Goal: Task Accomplishment & Management: Manage account settings

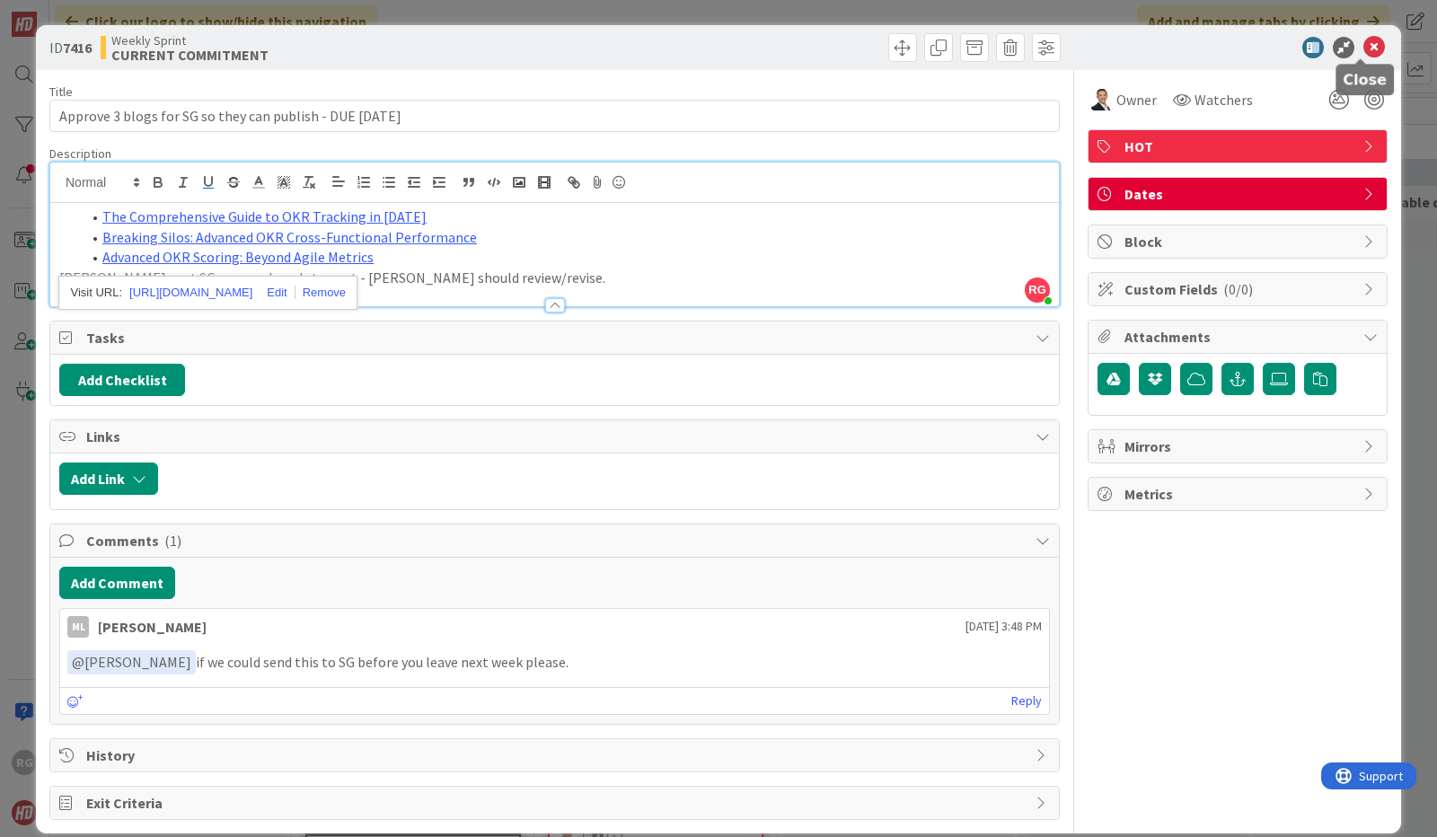
click at [1364, 47] on icon at bounding box center [1375, 48] width 22 height 22
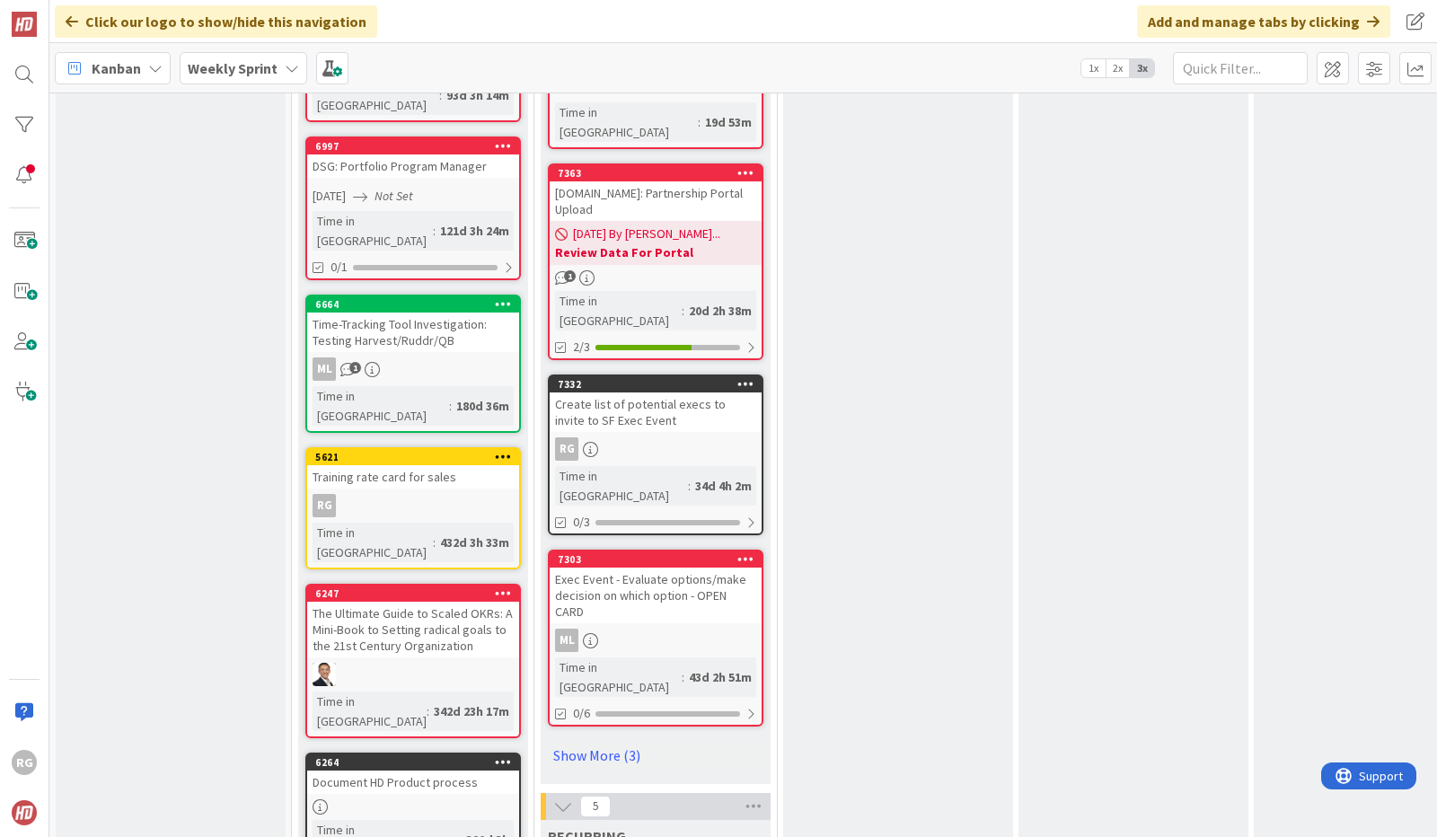
scroll to position [1641, 0]
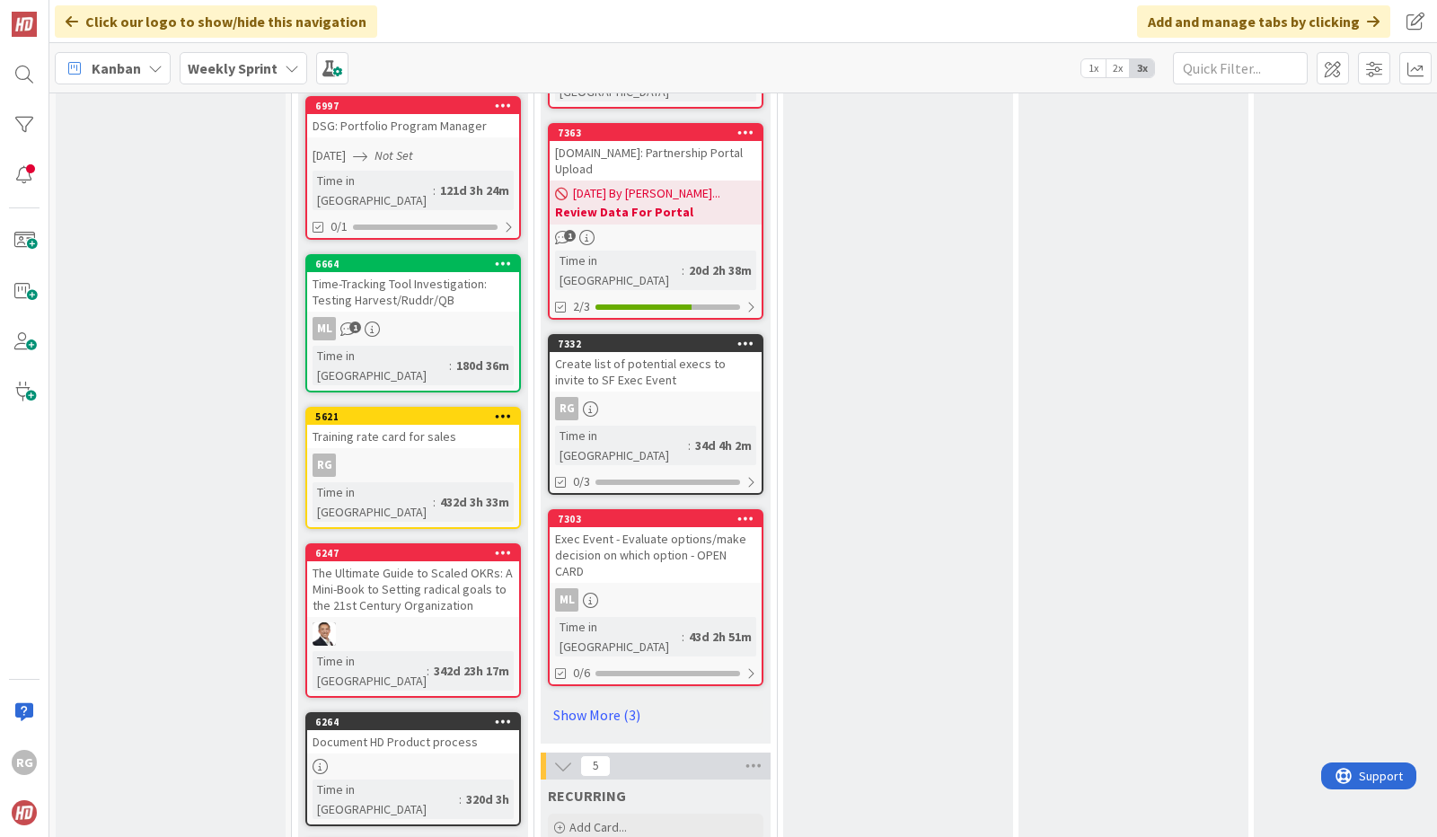
click at [655, 334] on link "7332 Create list of potential execs to invite to SF Exec Event RG Time in [GEOG…" at bounding box center [656, 414] width 216 height 161
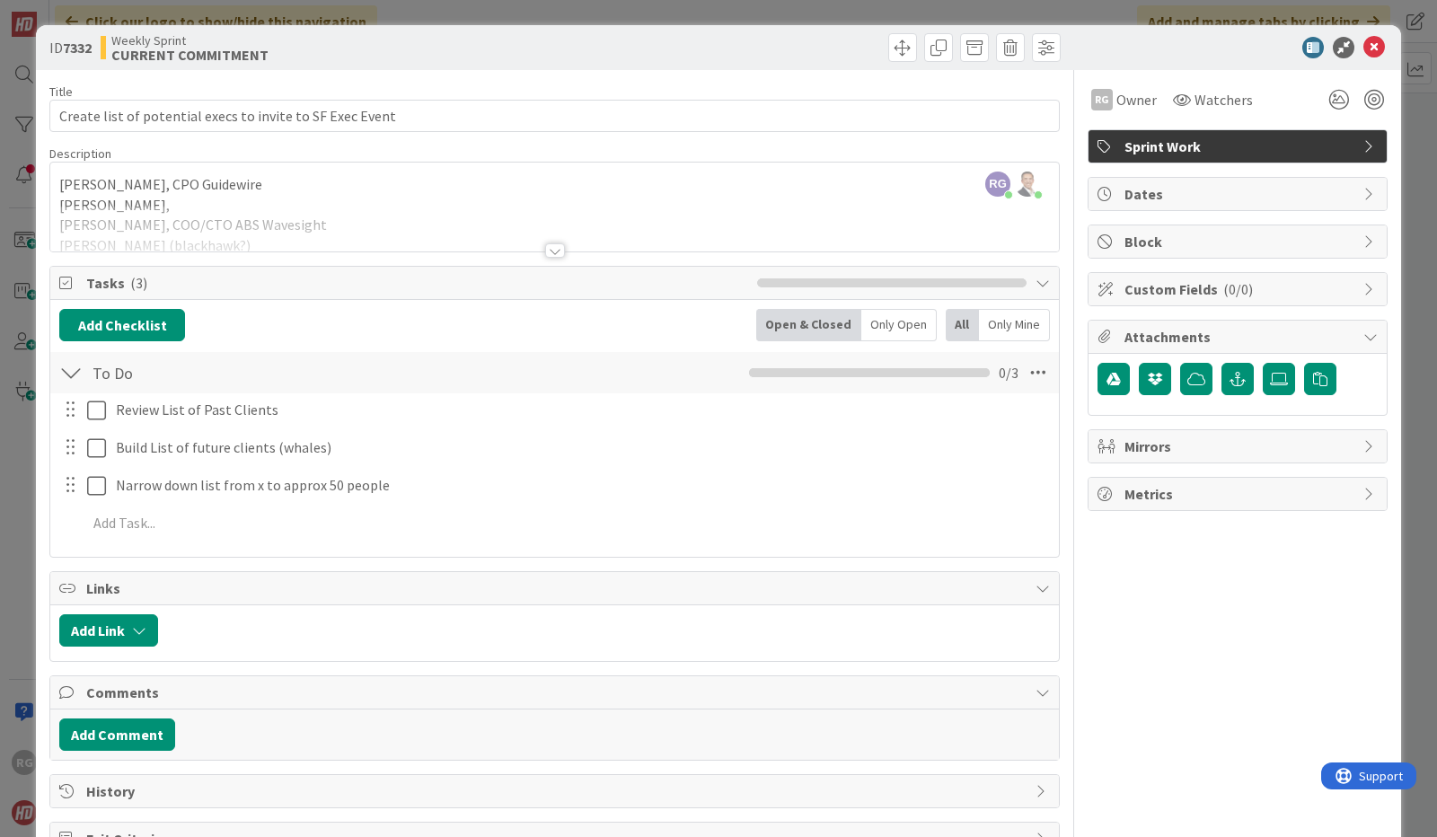
click at [547, 247] on div at bounding box center [555, 250] width 20 height 14
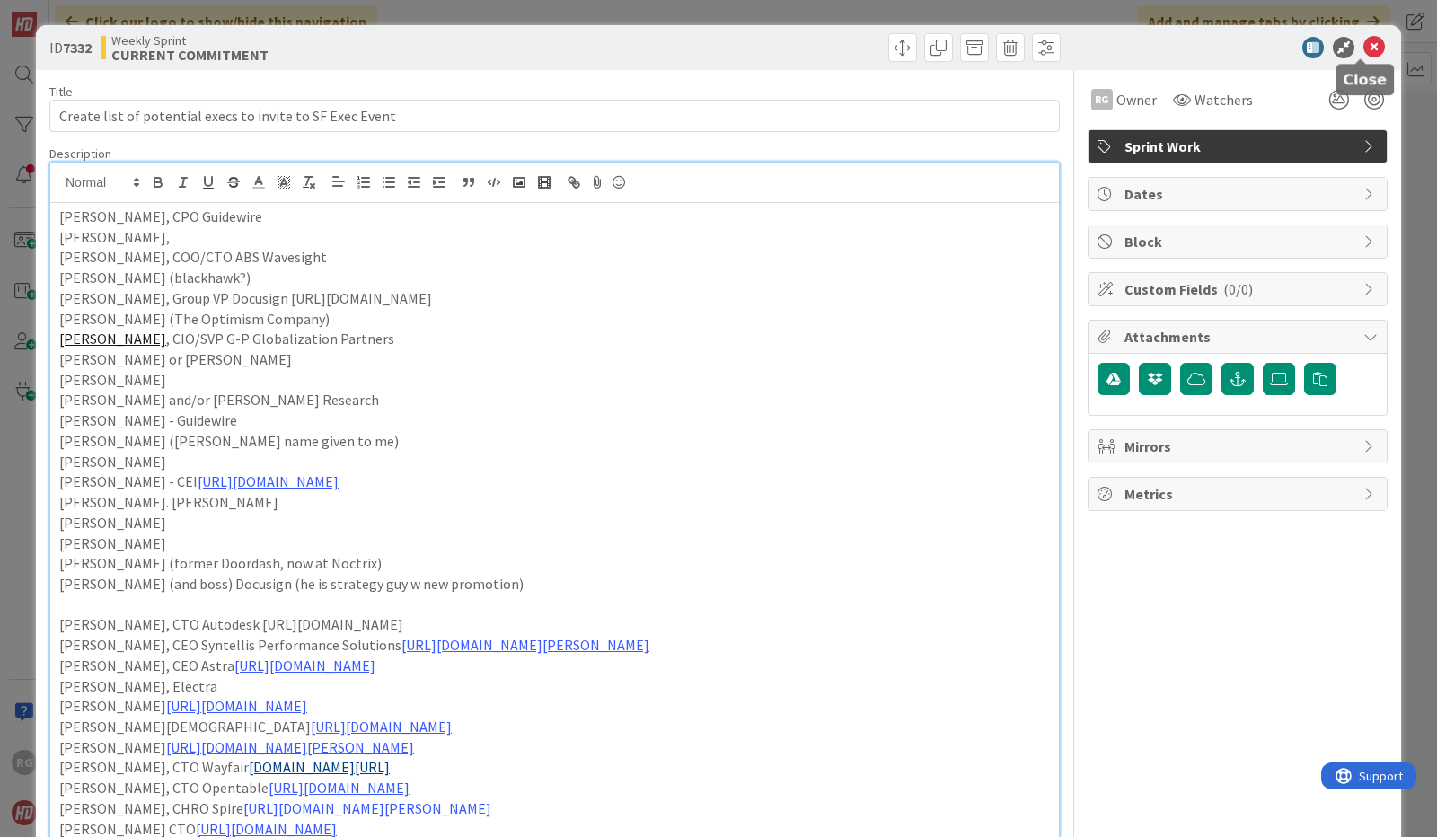
click at [1364, 46] on icon at bounding box center [1375, 48] width 22 height 22
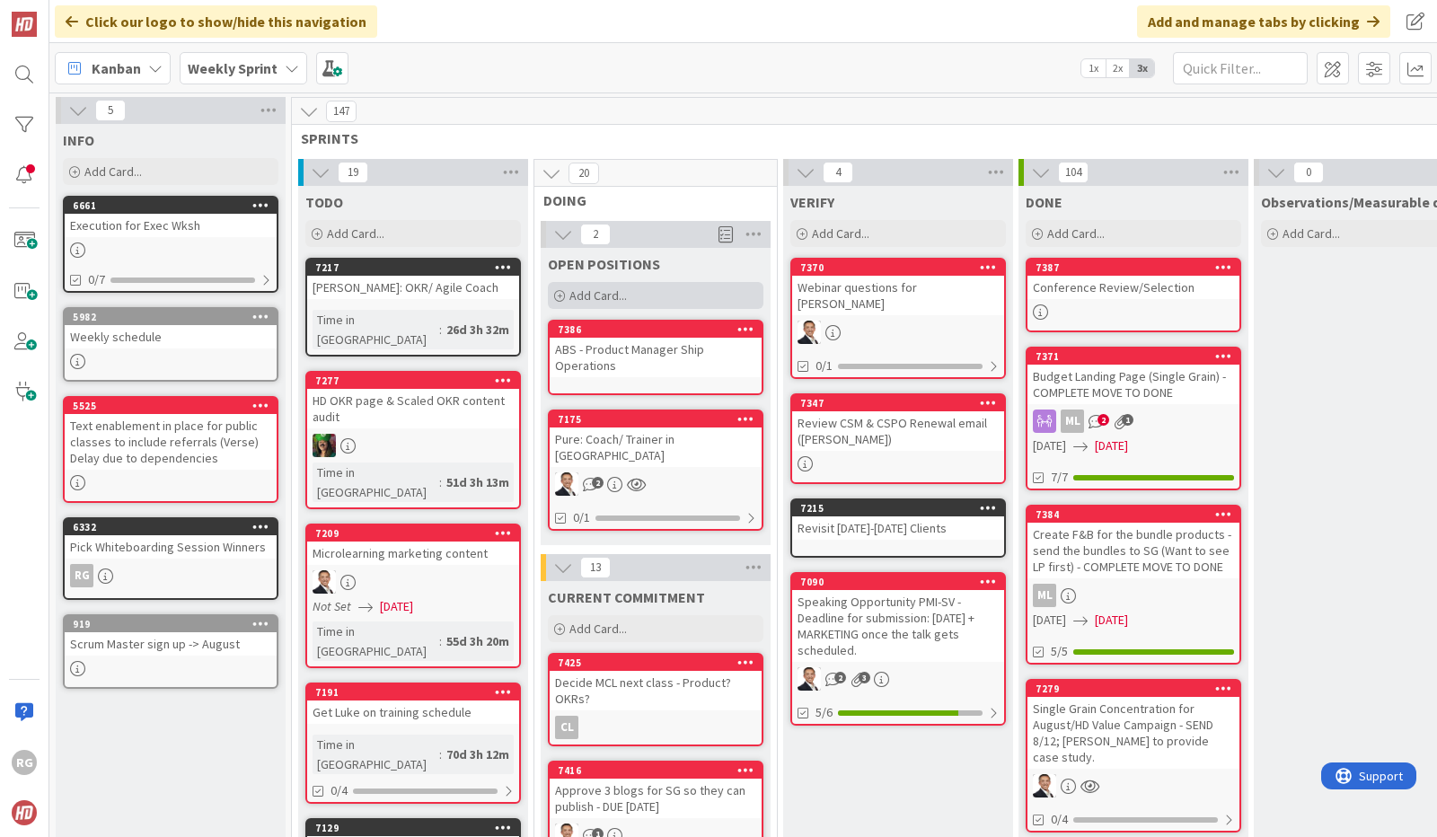
click at [632, 285] on div "Add Card..." at bounding box center [656, 295] width 216 height 27
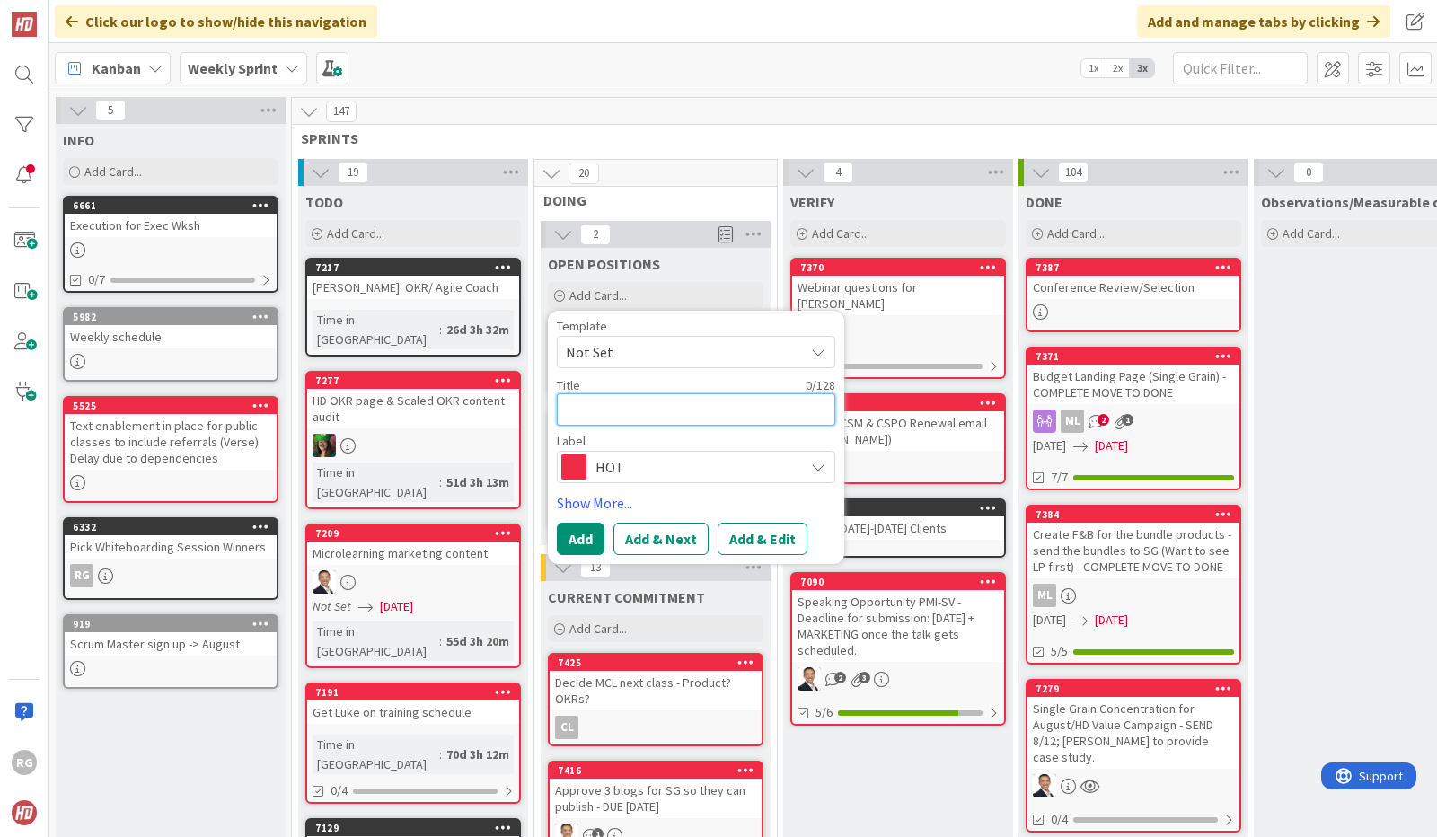
click at [576, 409] on textarea at bounding box center [696, 409] width 278 height 32
type textarea "x"
type textarea "S"
type textarea "x"
type textarea "Sp"
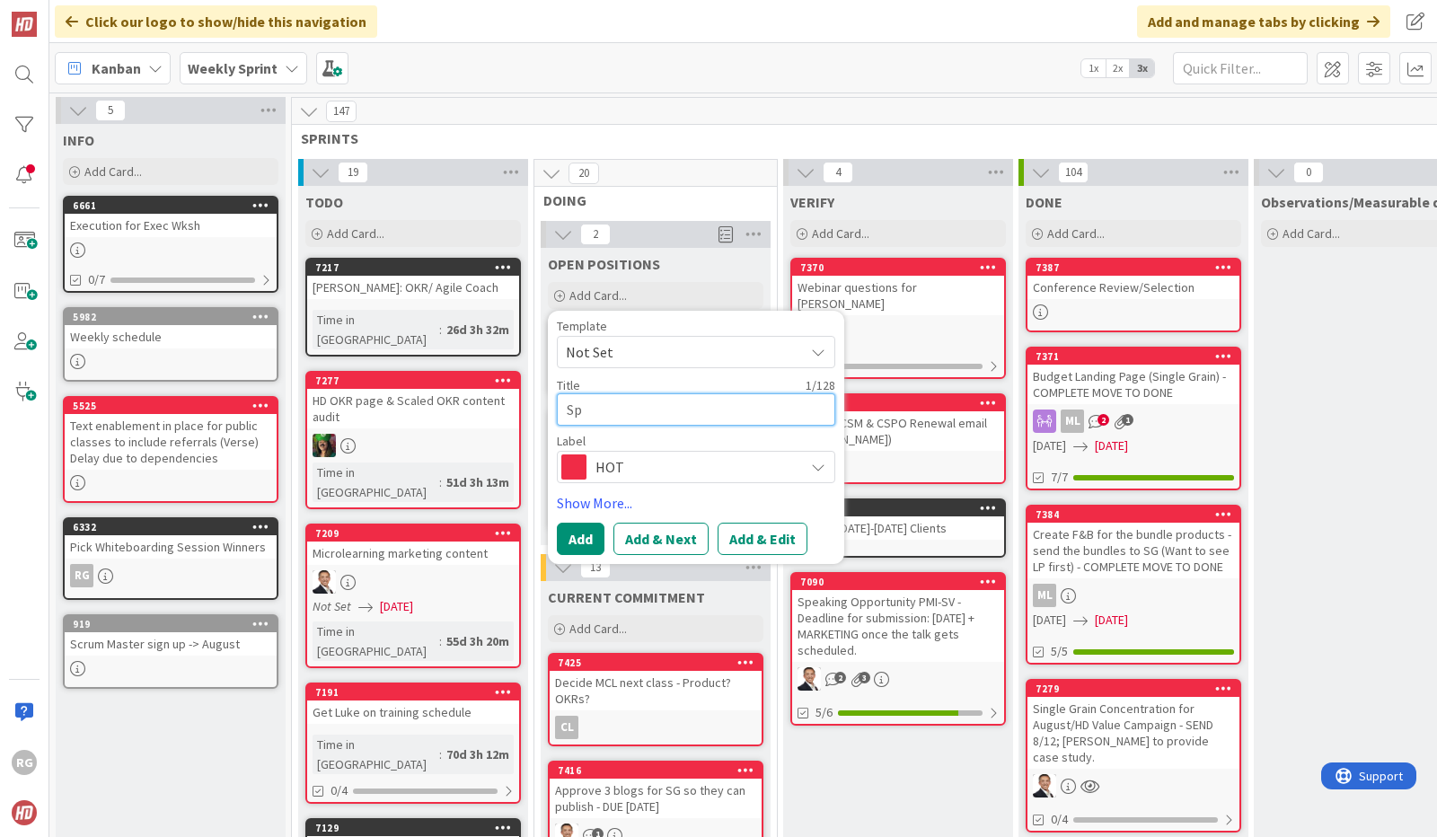
type textarea "x"
type textarea "Spe"
type textarea "x"
type textarea "Sper"
type textarea "x"
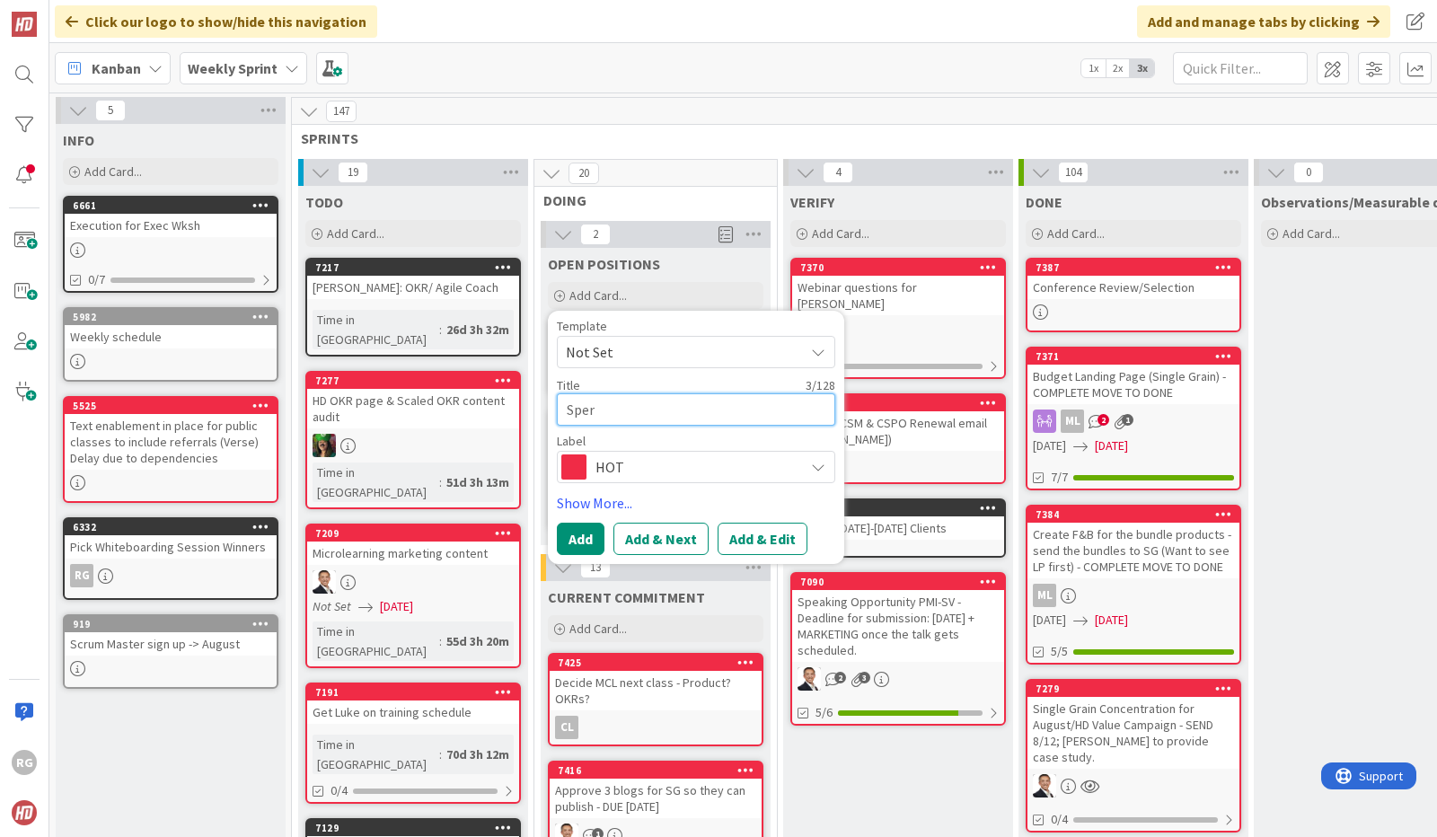
type textarea "Speri"
type textarea "x"
type textarea "Sperid"
type textarea "x"
type textarea "Speridi"
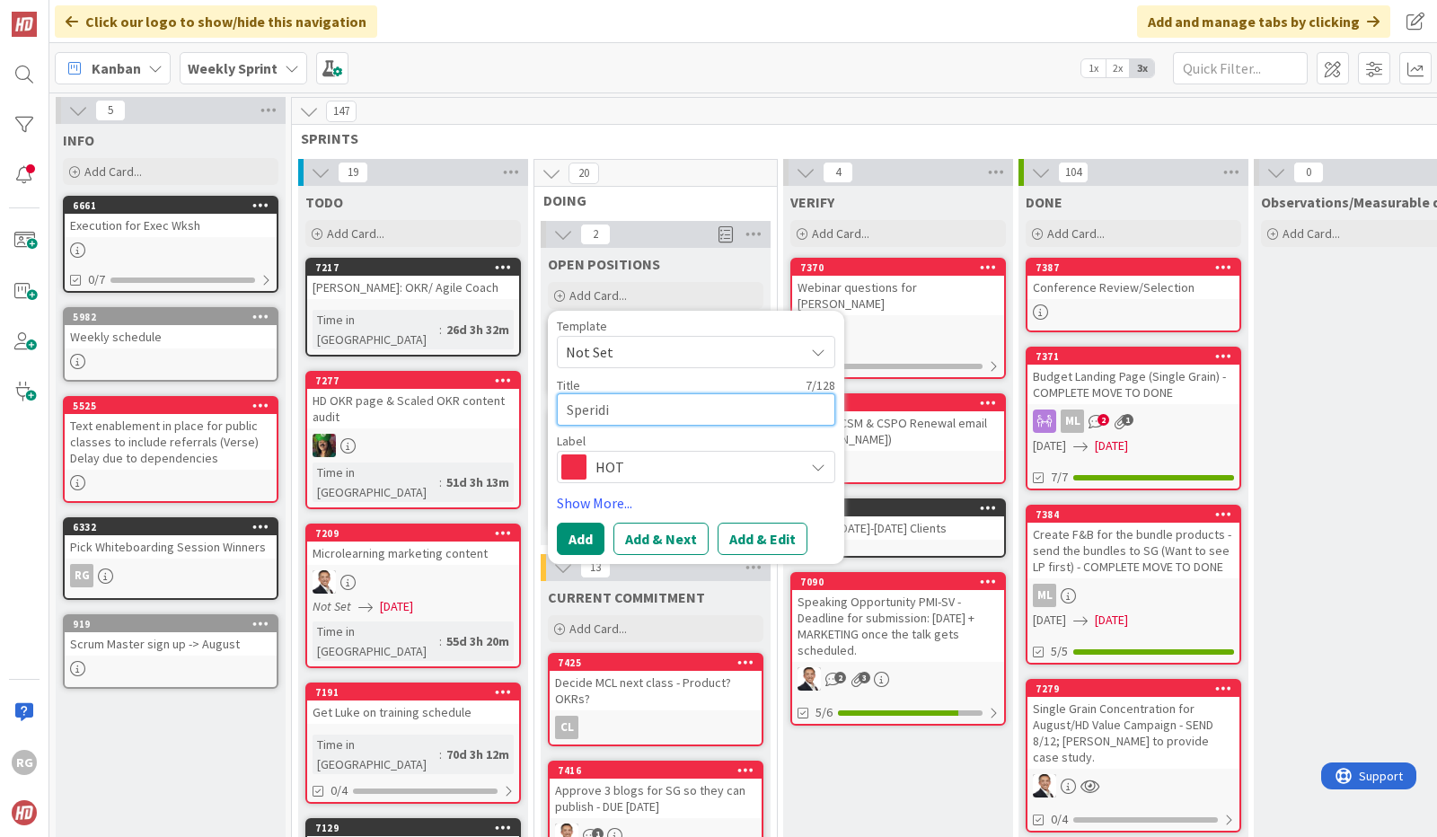
type textarea "x"
type textarea "Speridia"
type textarea "x"
type textarea "Speridian"
type textarea "x"
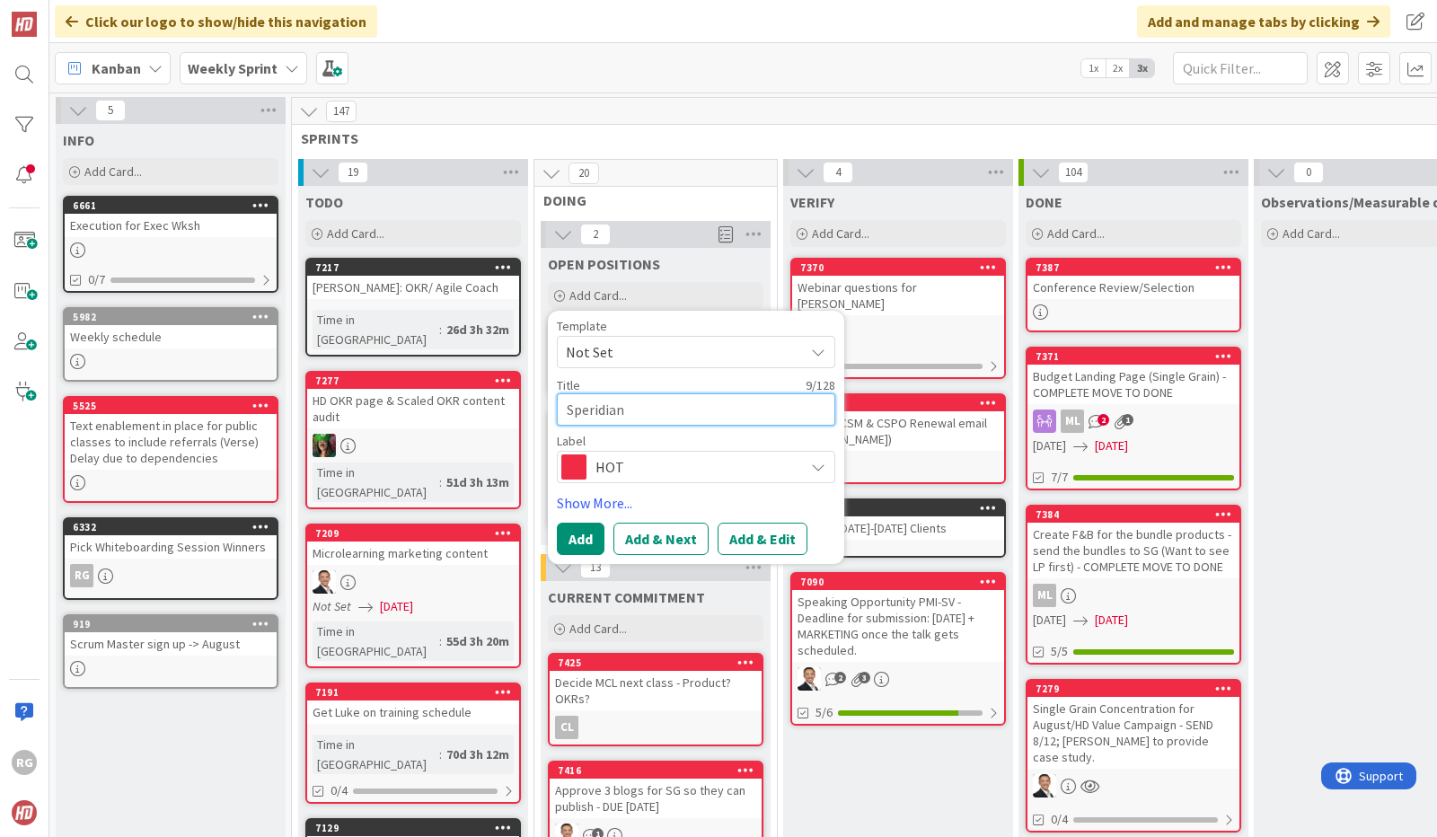
type textarea "Speridian"
type textarea "x"
type textarea "Speridian"
type textarea "x"
type textarea "Speridia"
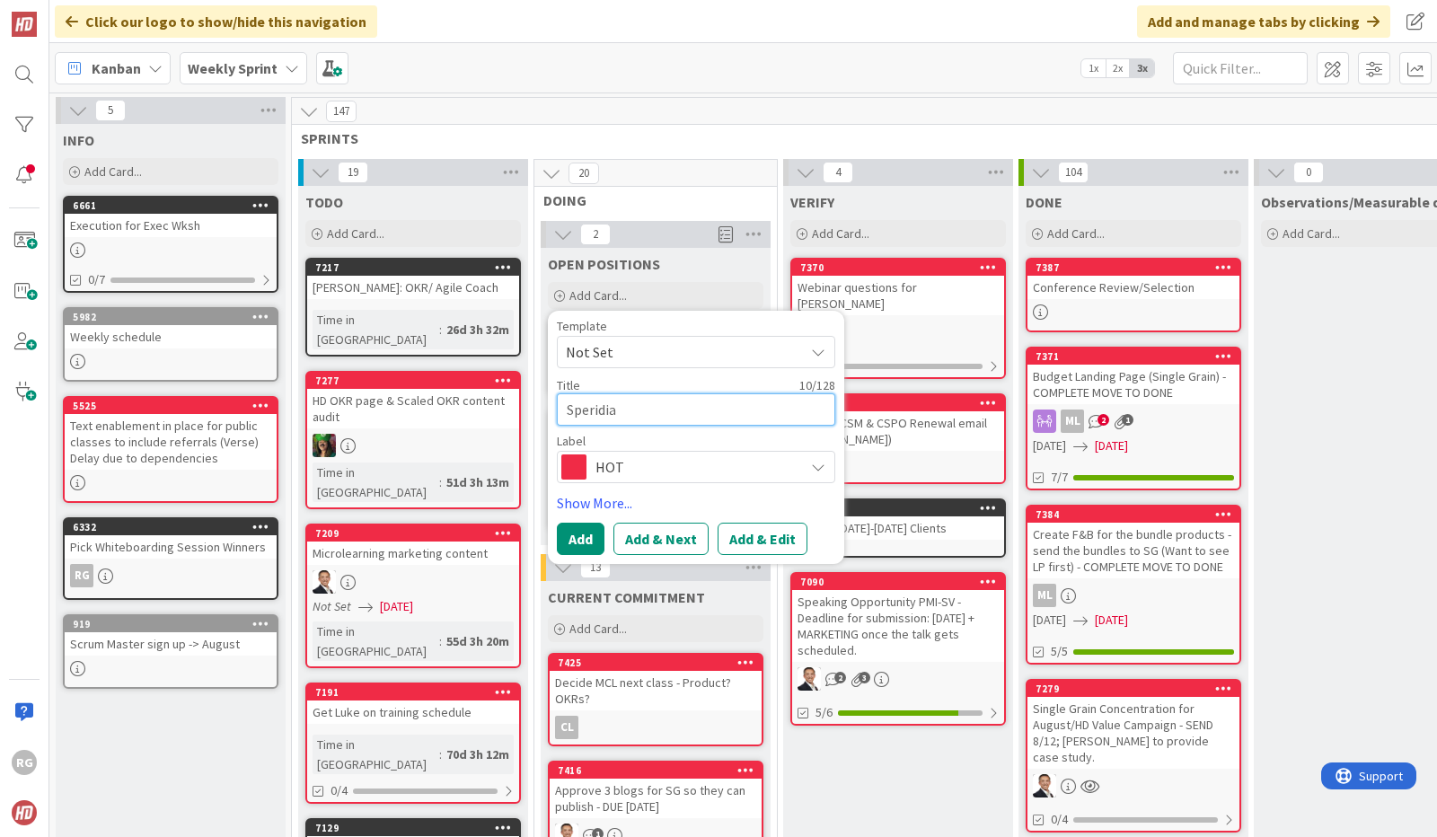
type textarea "x"
type textarea "Speridi"
type textarea "x"
type textarea "Sperid"
type textarea "x"
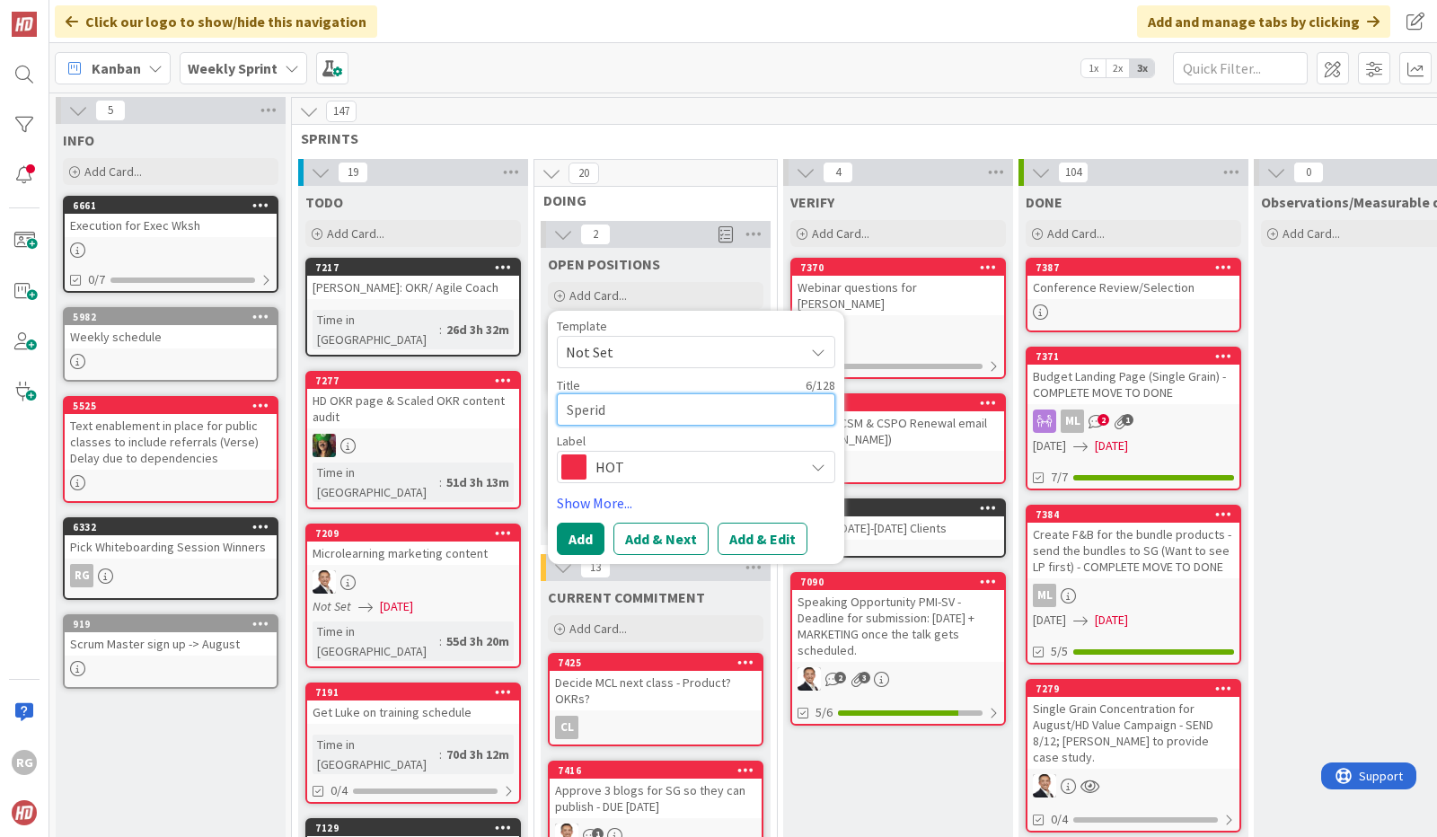
type textarea "Speridi"
type textarea "x"
type textarea "Speridian"
type textarea "x"
type textarea "Speridian-"
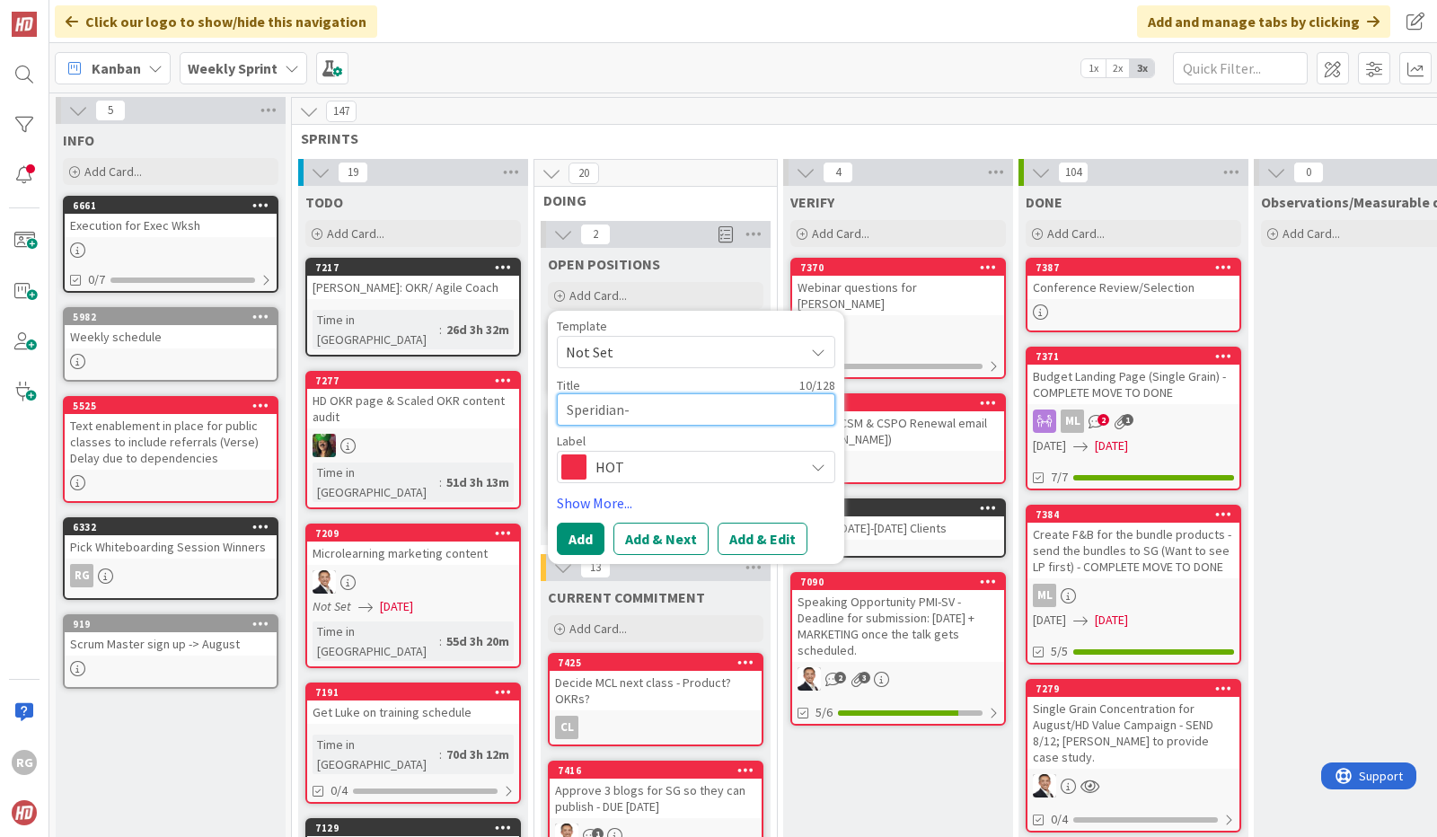
type textarea "x"
type textarea "Speridian-"
type textarea "x"
type textarea "Speridian-"
type textarea "x"
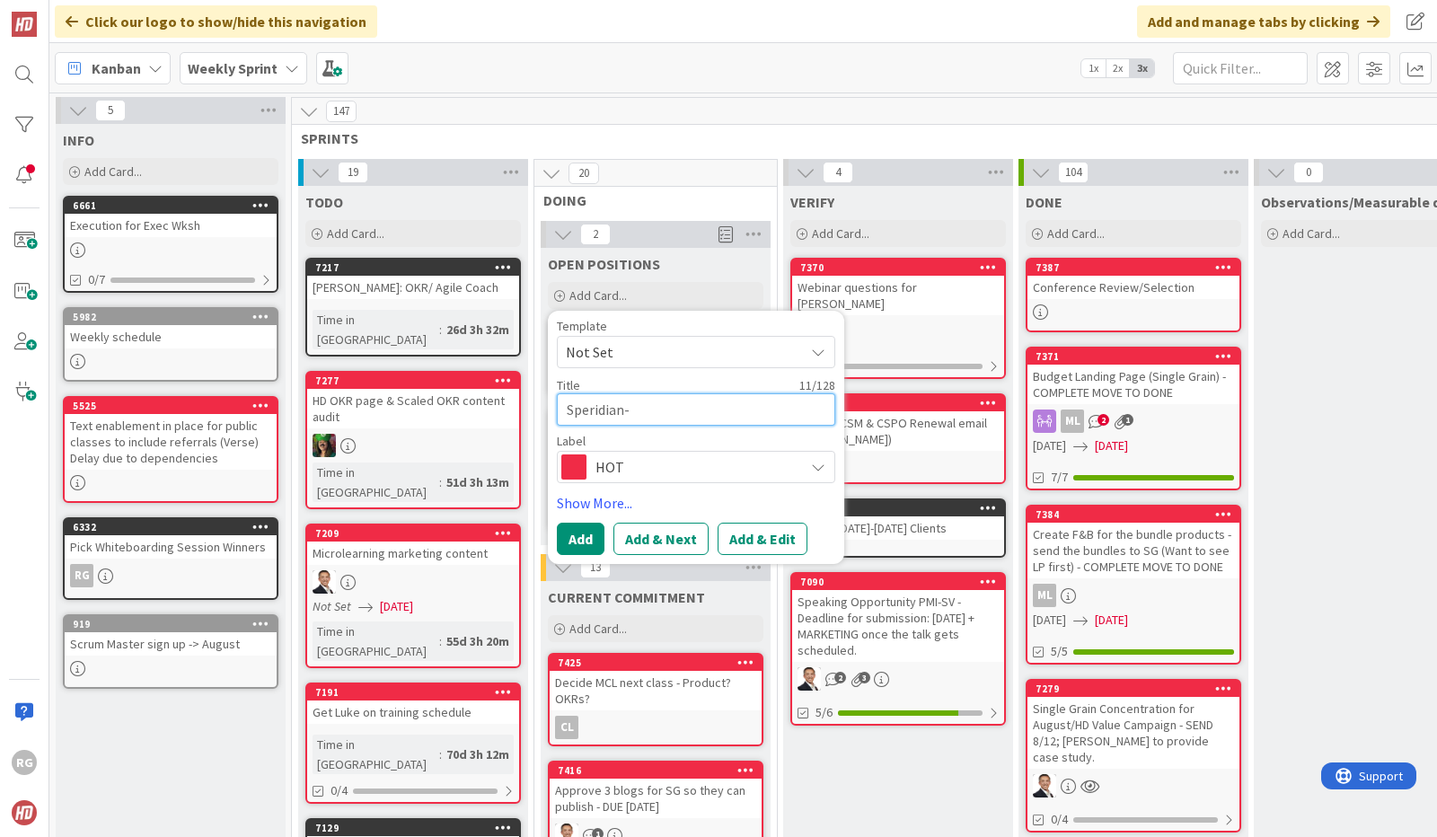
type textarea "Speridian"
type textarea "x"
type textarea "Speridia"
type textarea "x"
type textarea "Speridi"
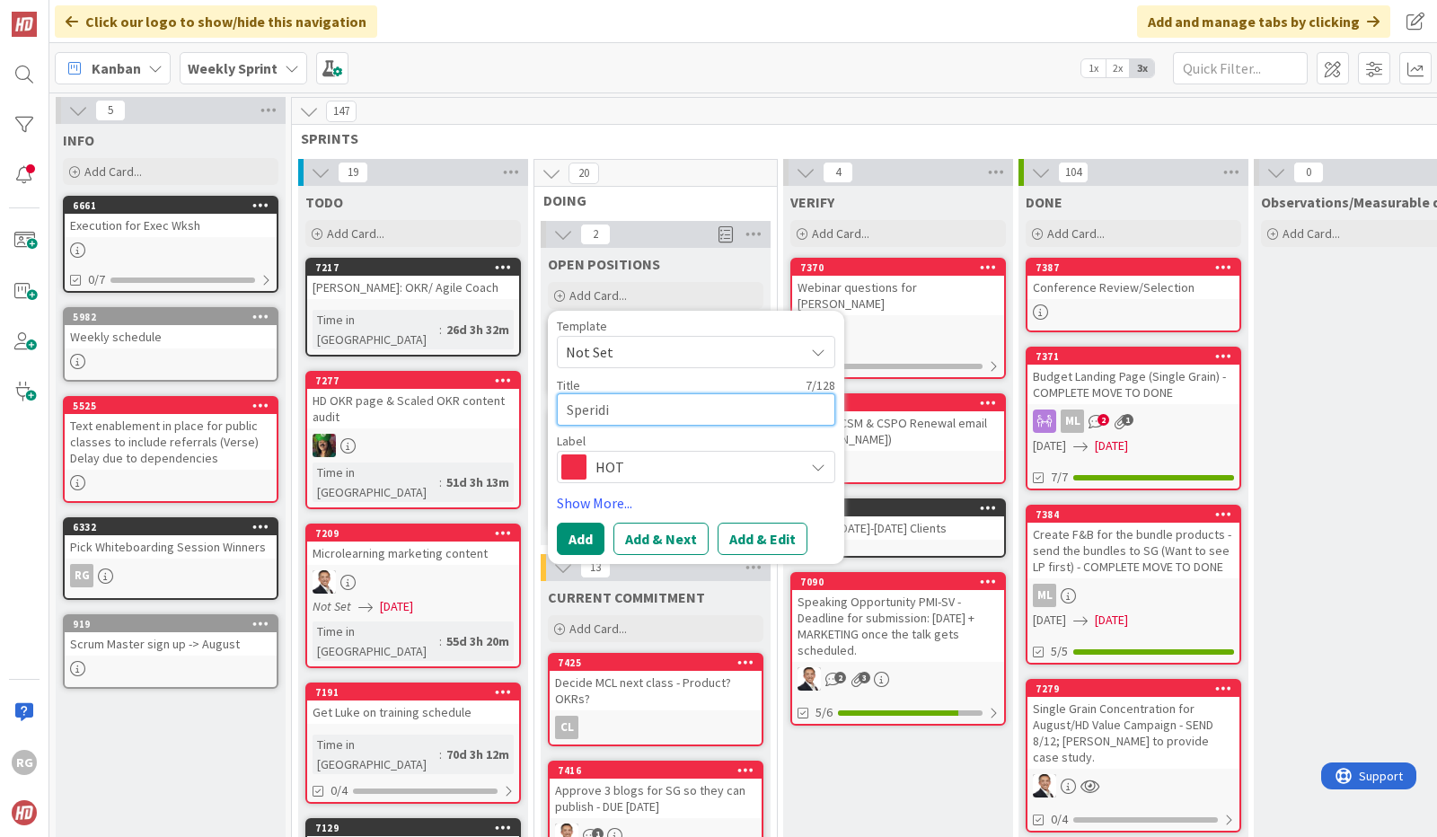
type textarea "x"
type textarea "Sperid"
type textarea "x"
type textarea "Speri"
type textarea "x"
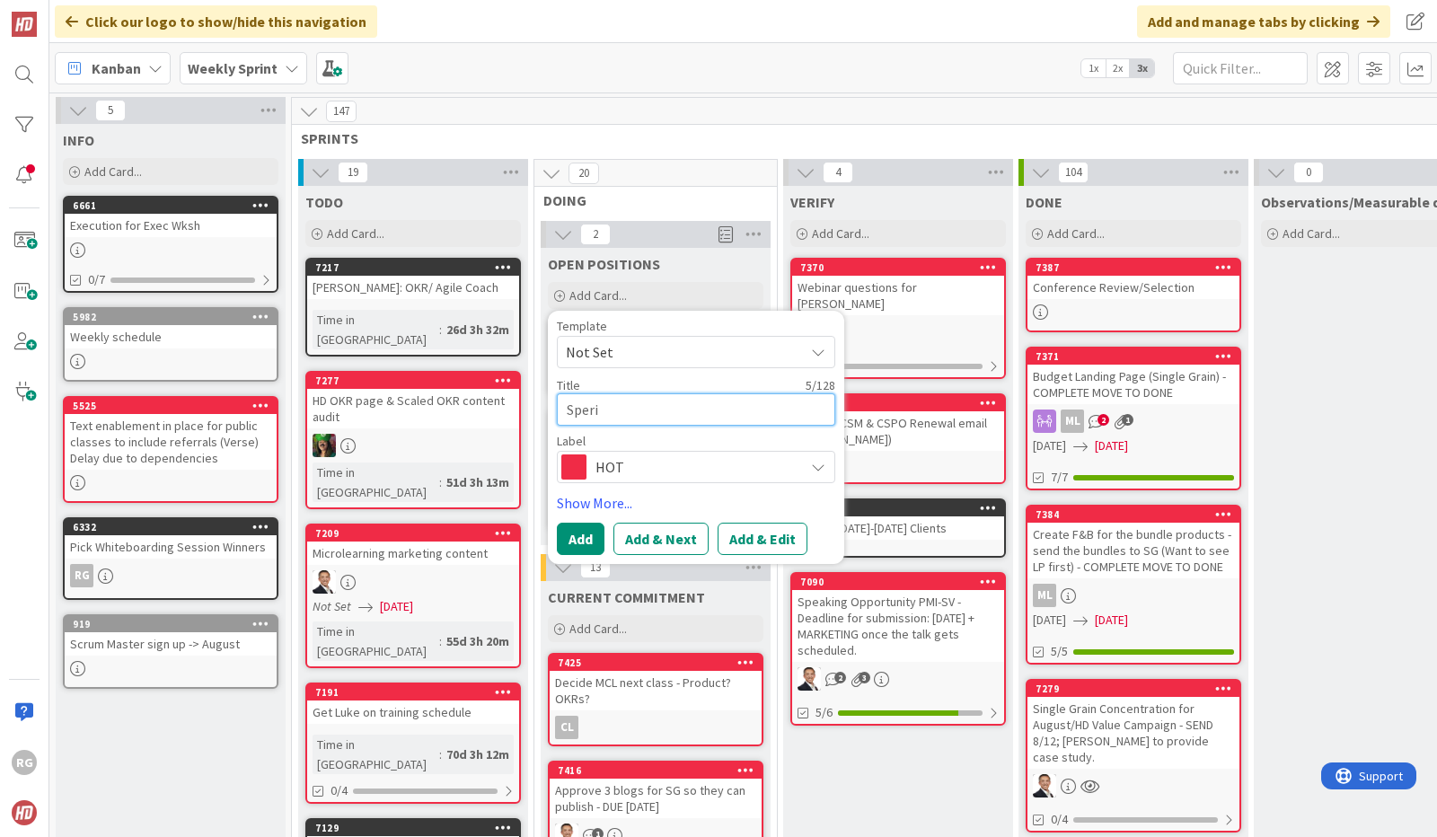
type textarea "Sperid"
type textarea "x"
type textarea "Speridi"
type textarea "x"
type textarea "Speridia"
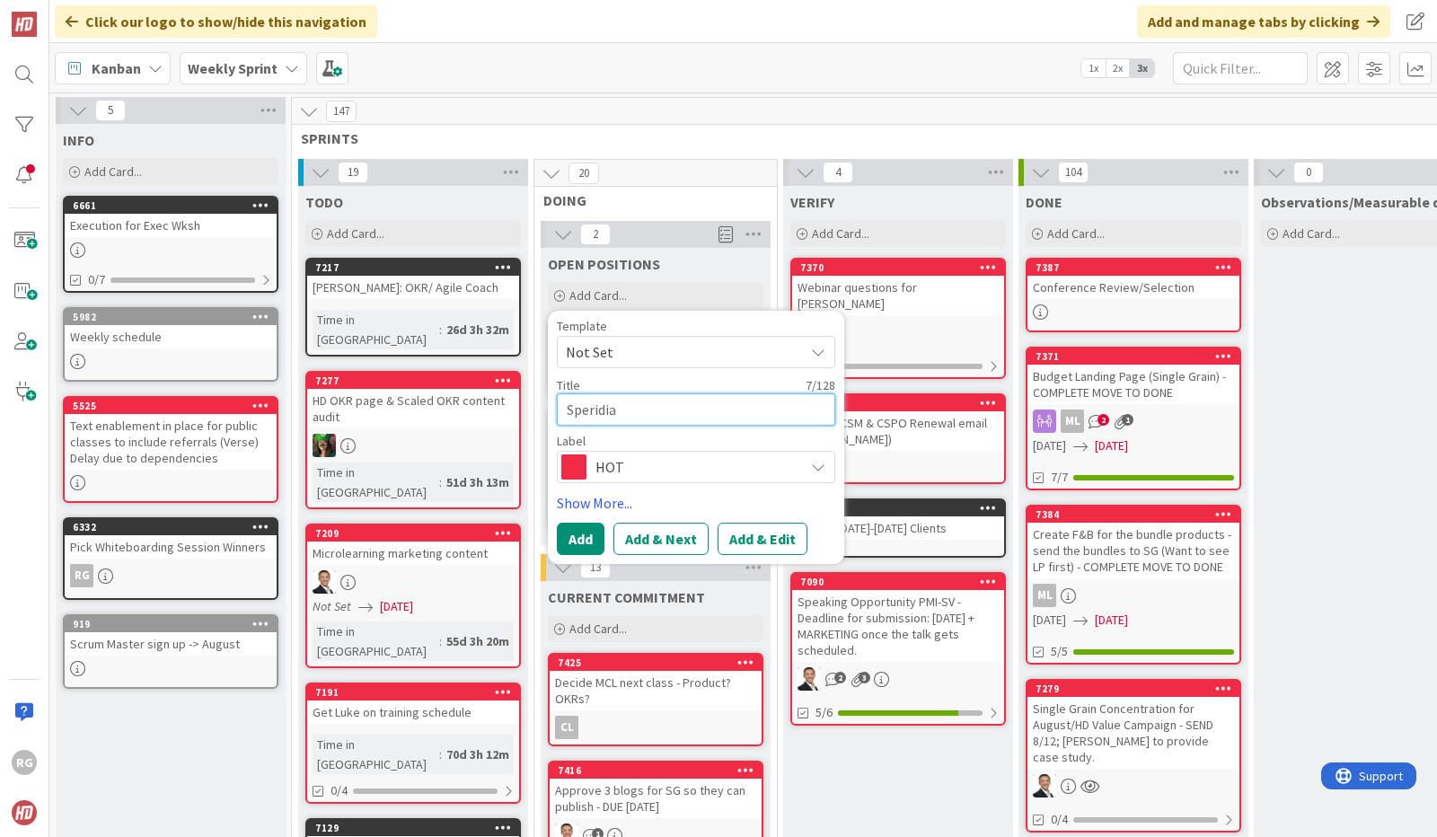
type textarea "x"
type textarea "Speridian"
type textarea "x"
type textarea "Speridian"
type textarea "x"
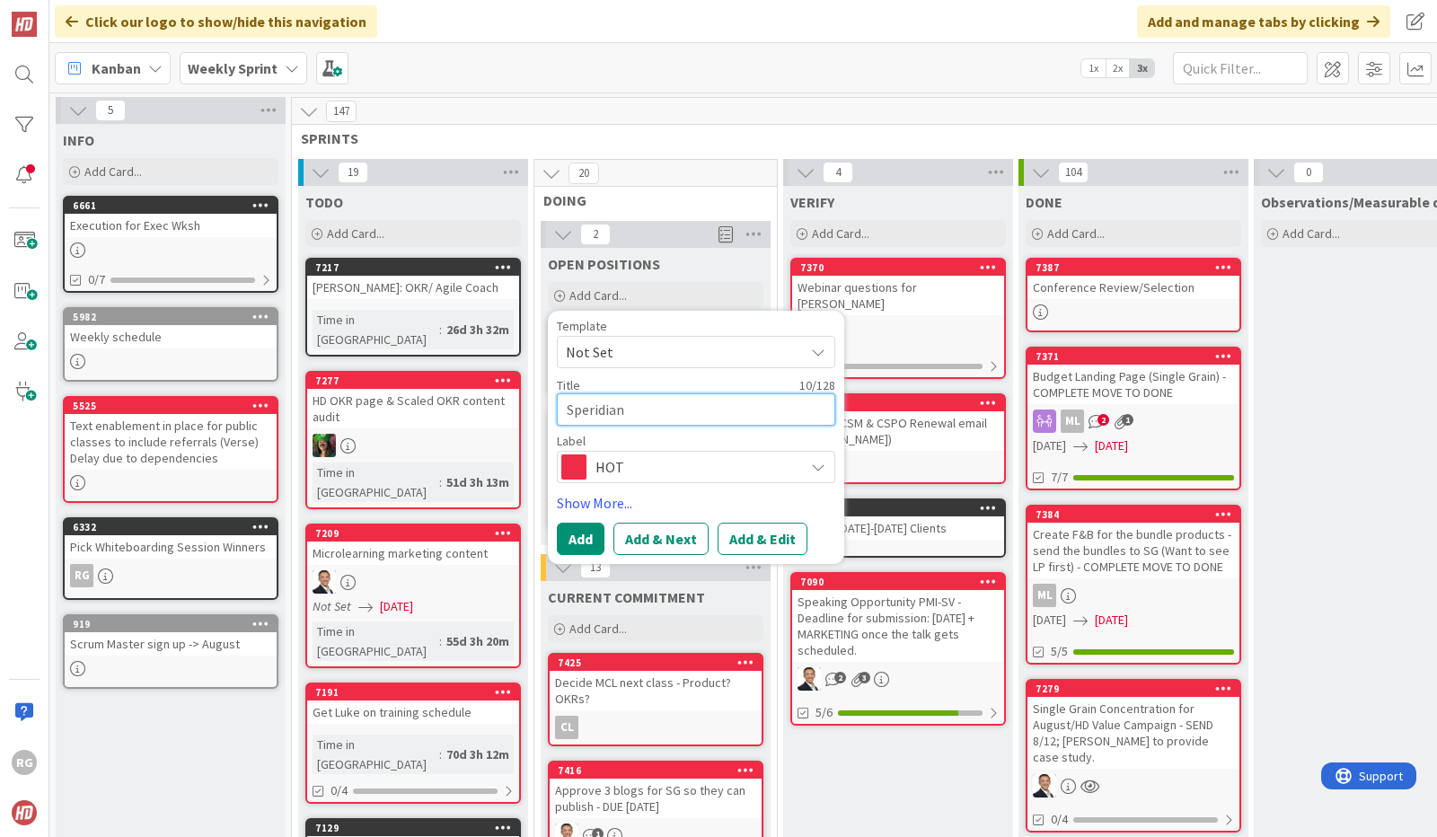
type textarea "Speridian -"
type textarea "x"
type textarea "Speridian -"
type textarea "x"
type textarea "Speridian - S"
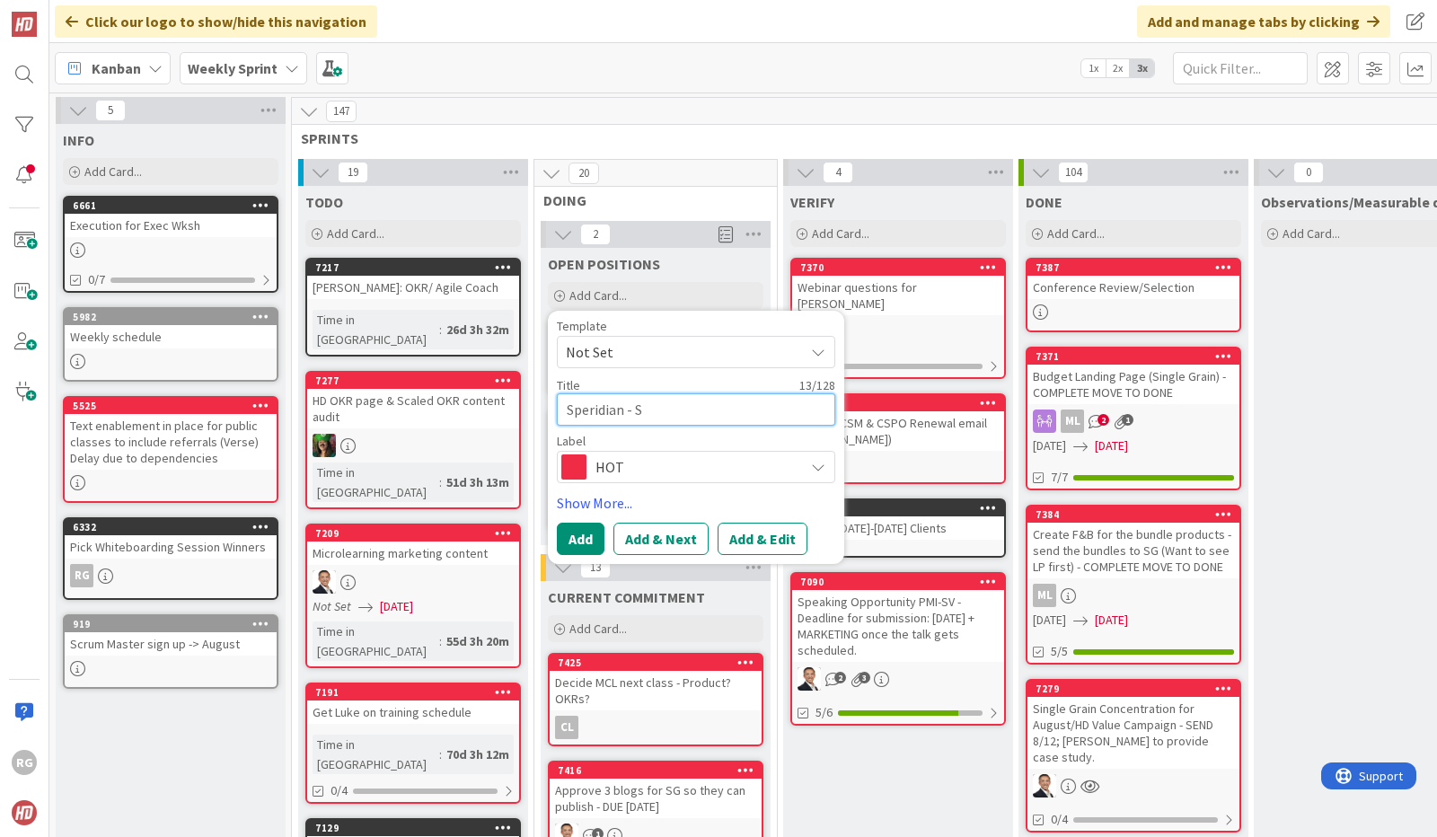
type textarea "x"
type textarea "Speridian - Sr"
type textarea "x"
type textarea "Speridian - Sr."
type textarea "x"
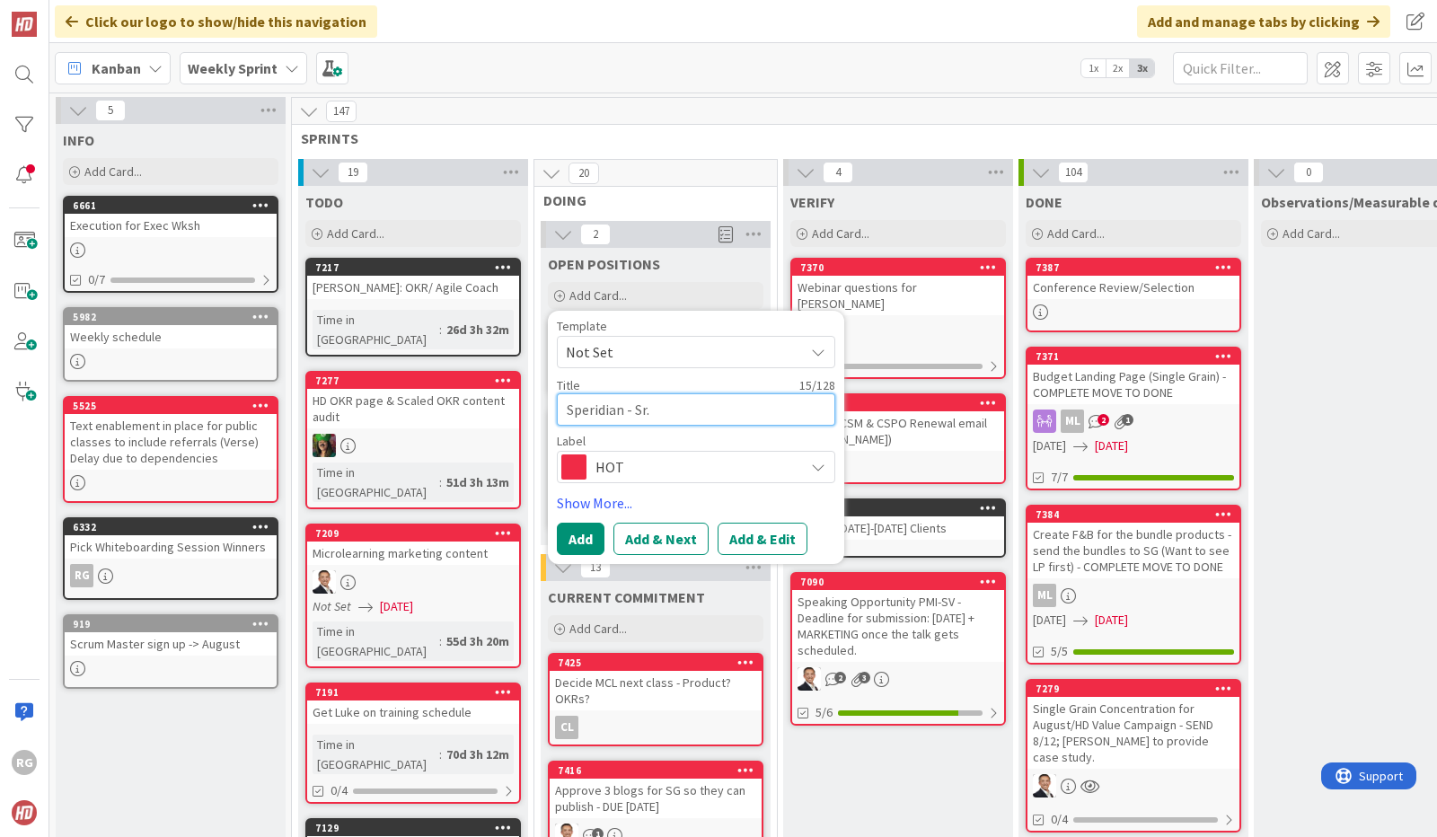
type textarea "Speridian - Sr."
type textarea "x"
type textarea "Speridian - Sr. B"
type textarea "x"
type textarea "Speridian - Sr. Bu"
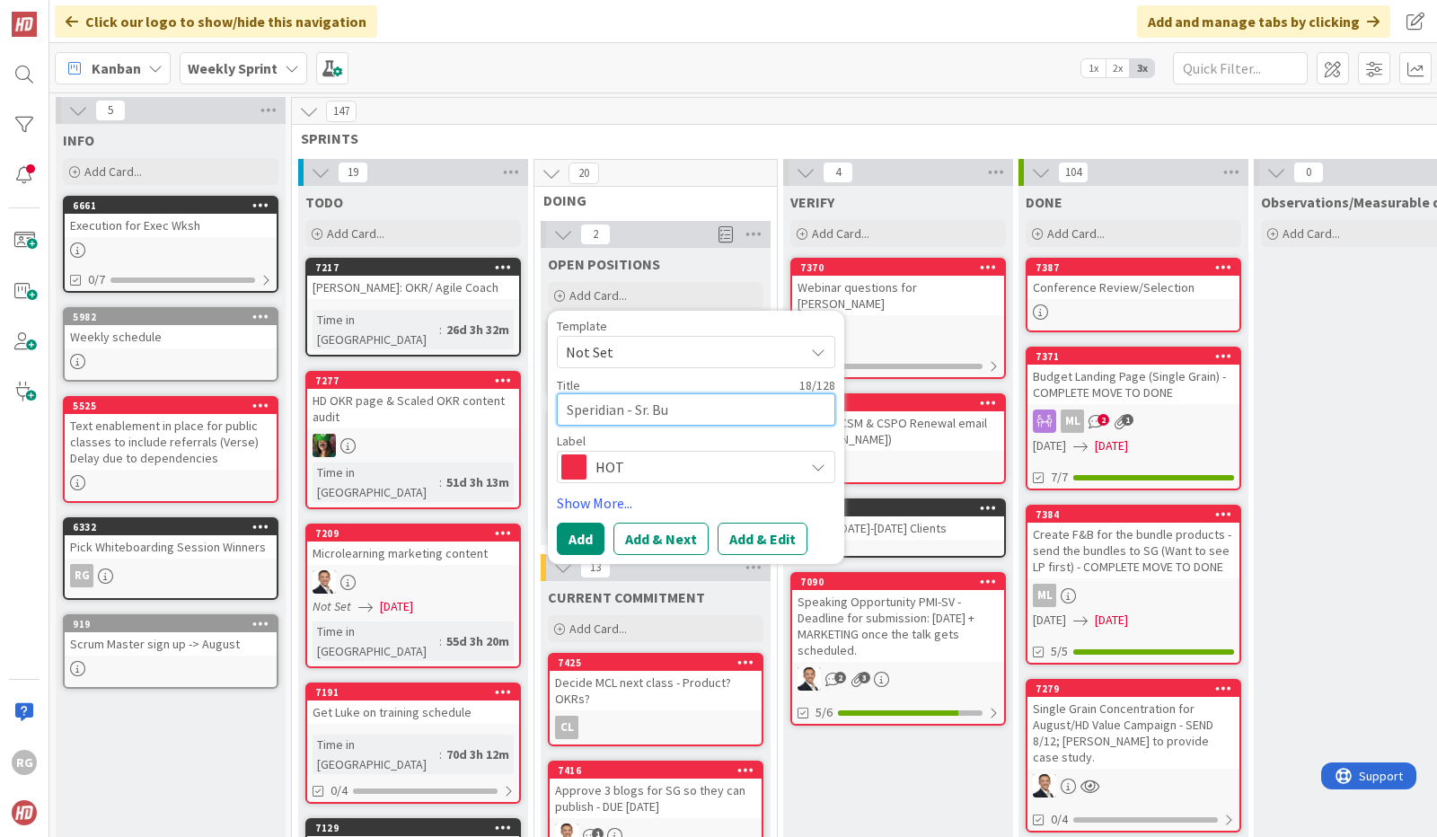
type textarea "x"
type textarea "Speridian - Sr. Bus"
type textarea "x"
type textarea "Speridian - Sr. Busi"
type textarea "x"
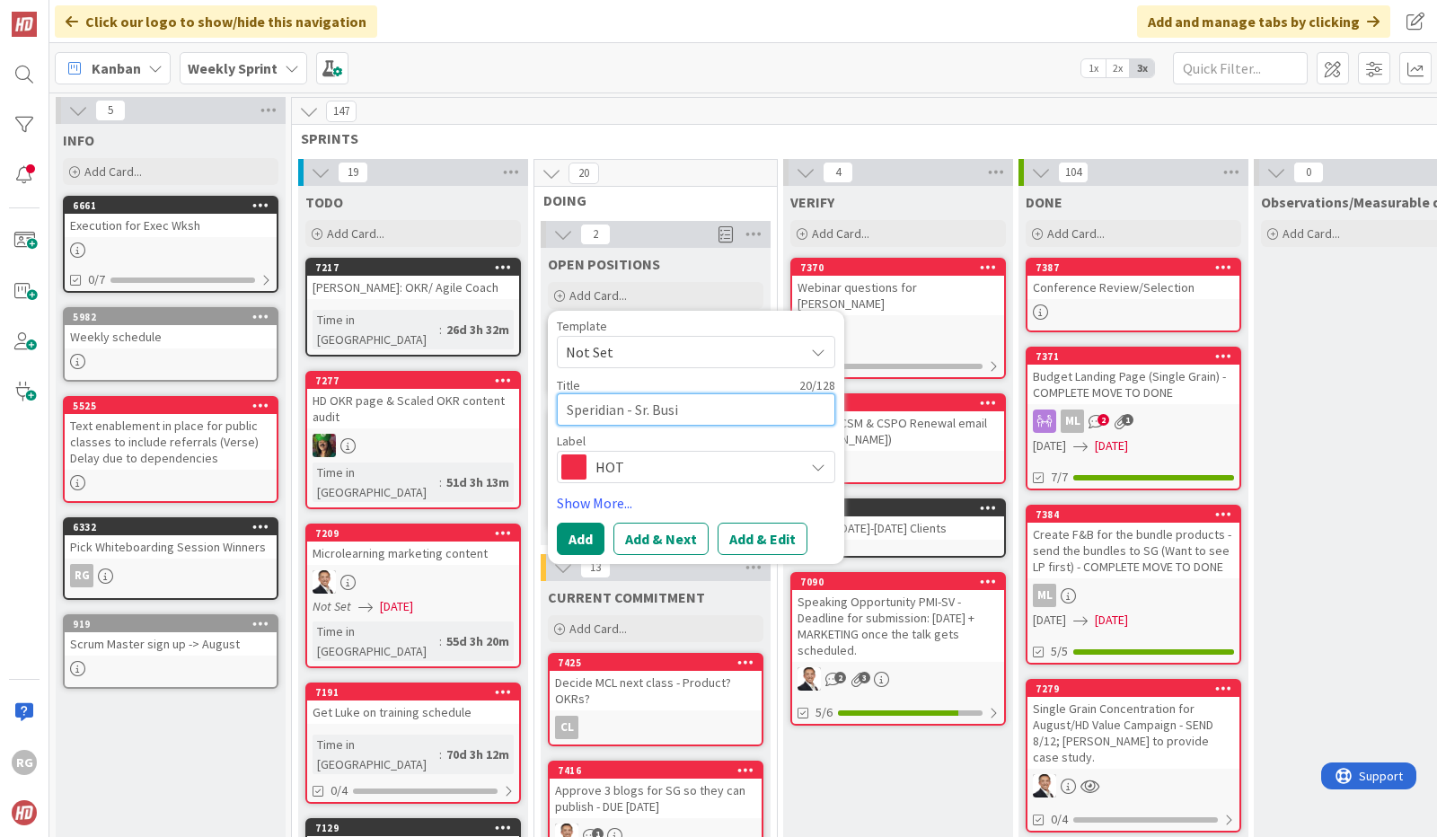
type textarea "Speridian - Sr. Busin"
type textarea "x"
type textarea "Speridian - Sr. Busine"
type textarea "x"
type textarea "Speridian - Sr. Busines"
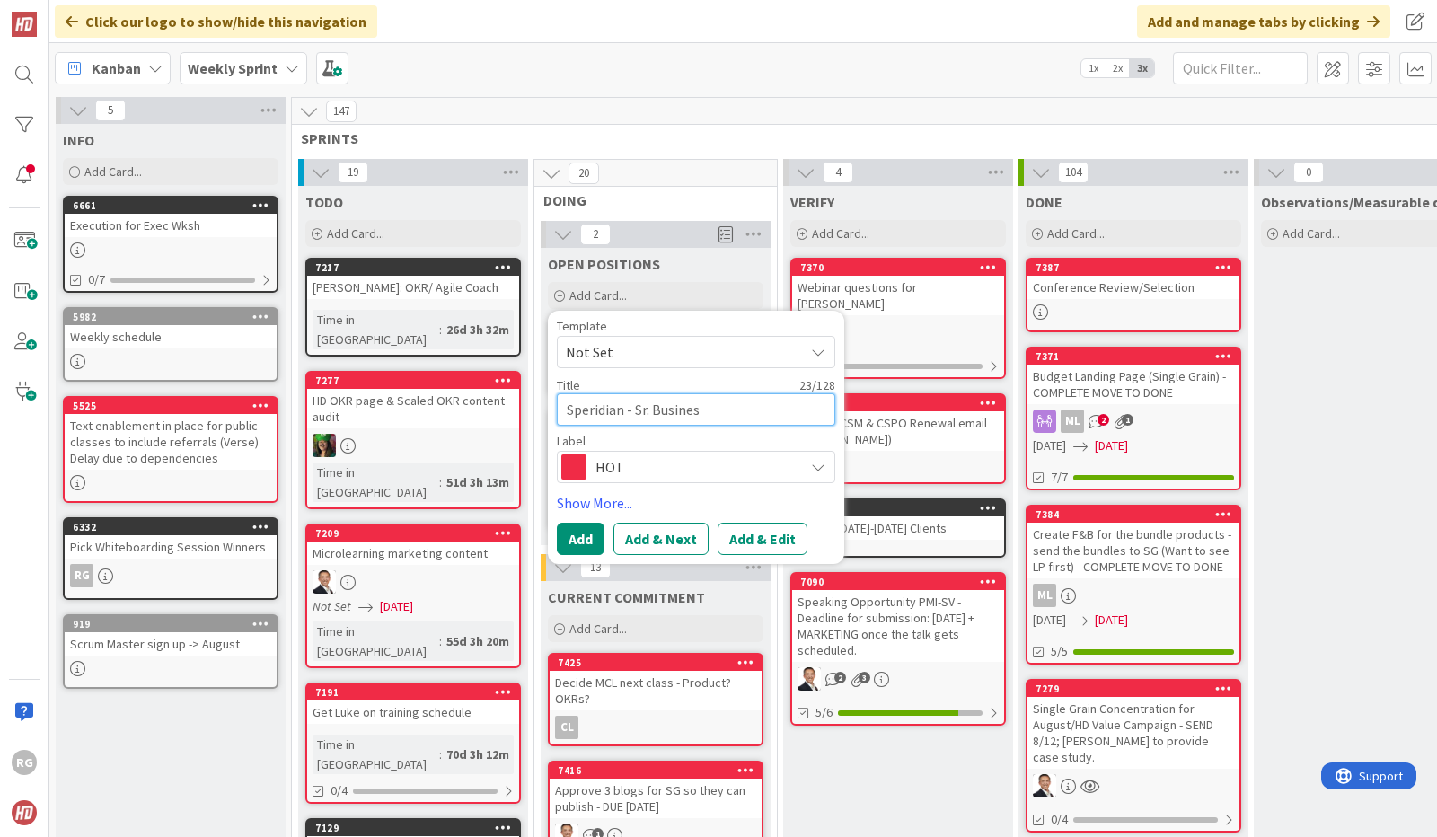
type textarea "x"
type textarea "Speridian - Sr. Business"
type textarea "x"
type textarea "Speridian - Sr. Business"
type textarea "x"
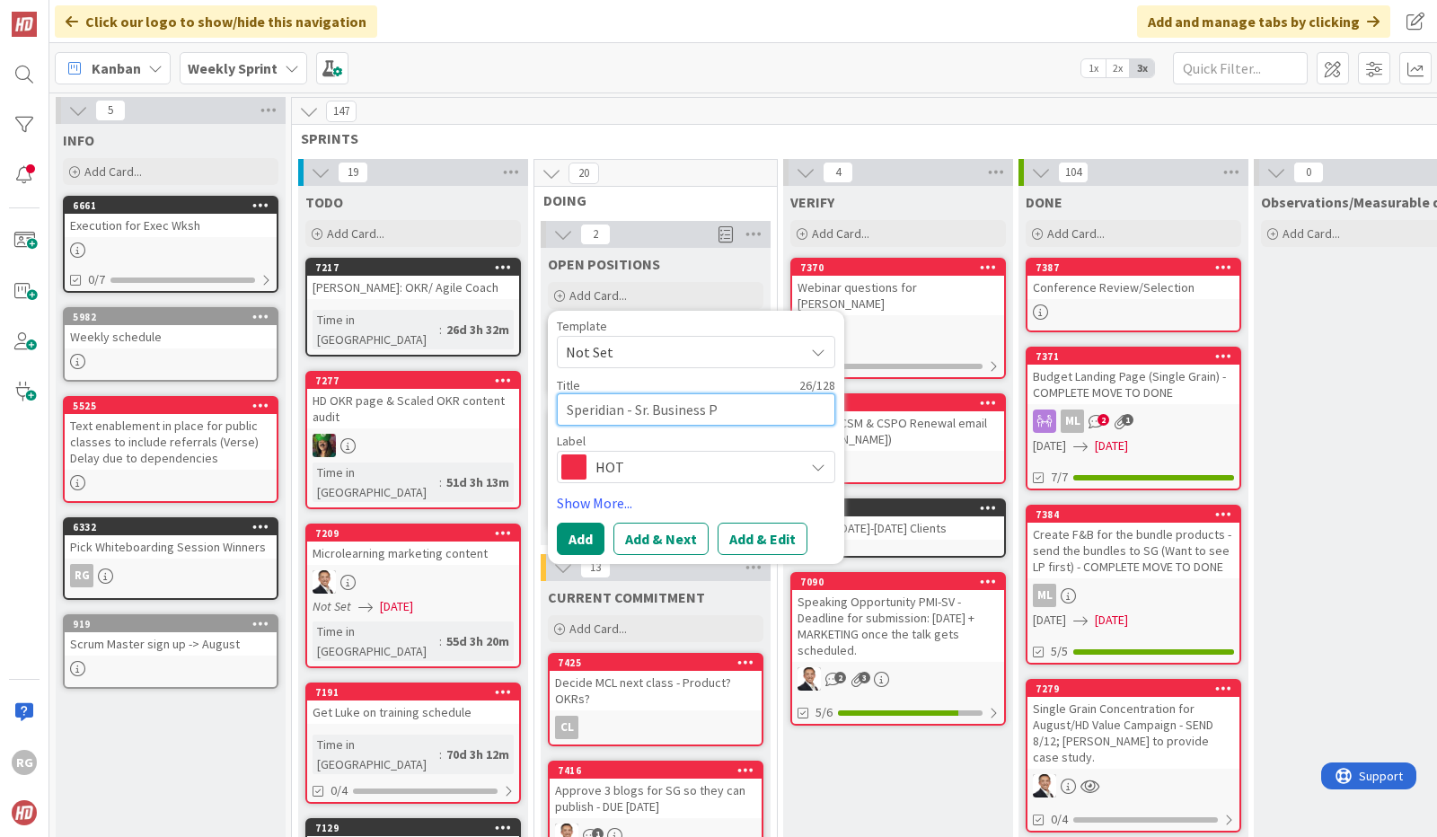
type textarea "Speridian - Sr. Business Pr"
type textarea "x"
type textarea "Speridian - Sr. Business Pro"
type textarea "x"
type textarea "Speridian - Sr. Business Proc"
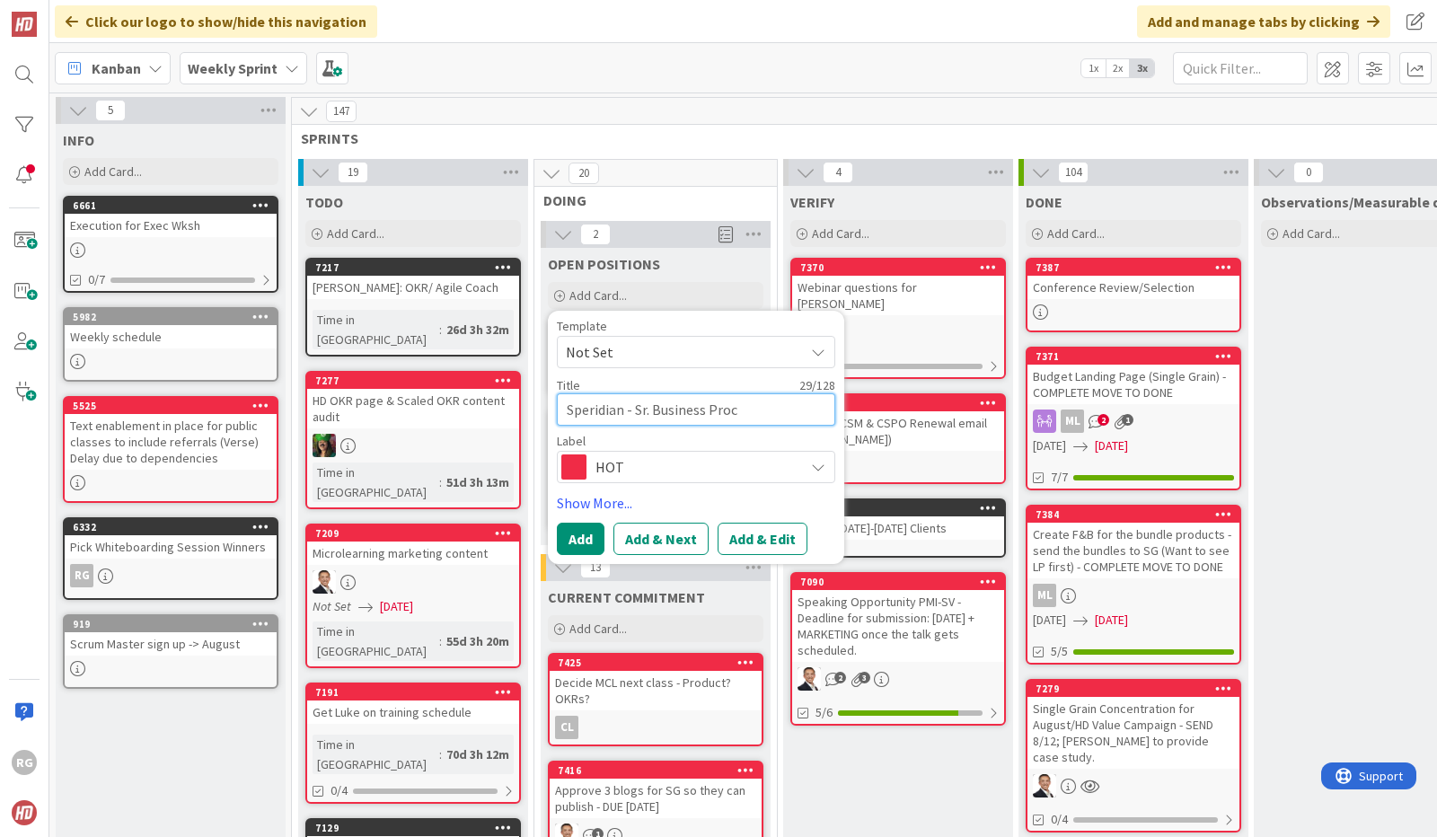
type textarea "x"
type textarea "Speridian - Sr. Business Proce"
type textarea "x"
type textarea "Speridian - Sr. Business Proces"
type textarea "x"
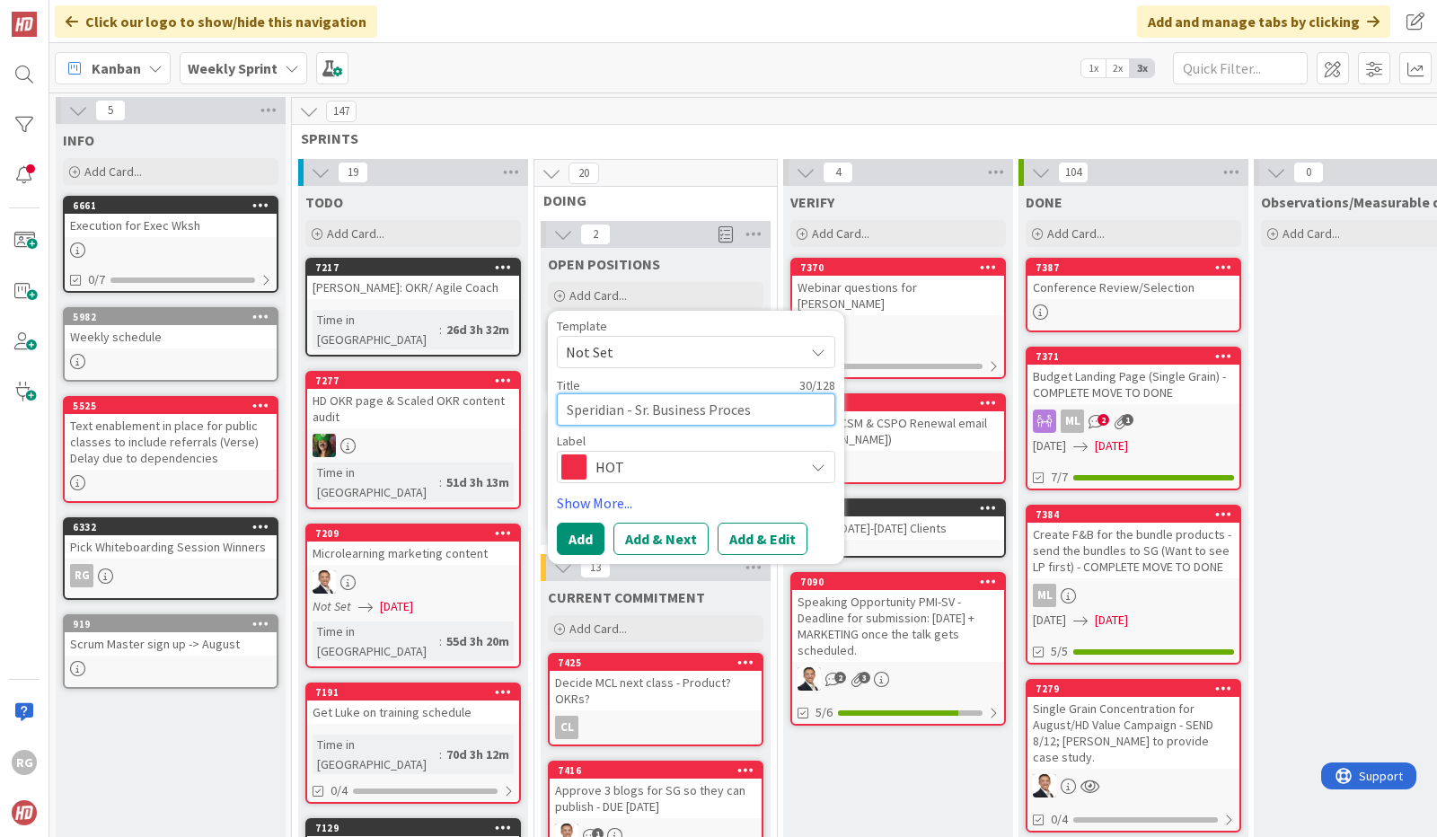
type textarea "Speridian - Sr. Business Process"
type textarea "x"
type textarea "Speridian - Sr. Business Process"
type textarea "x"
type textarea "Speridian - Sr. Business Process C"
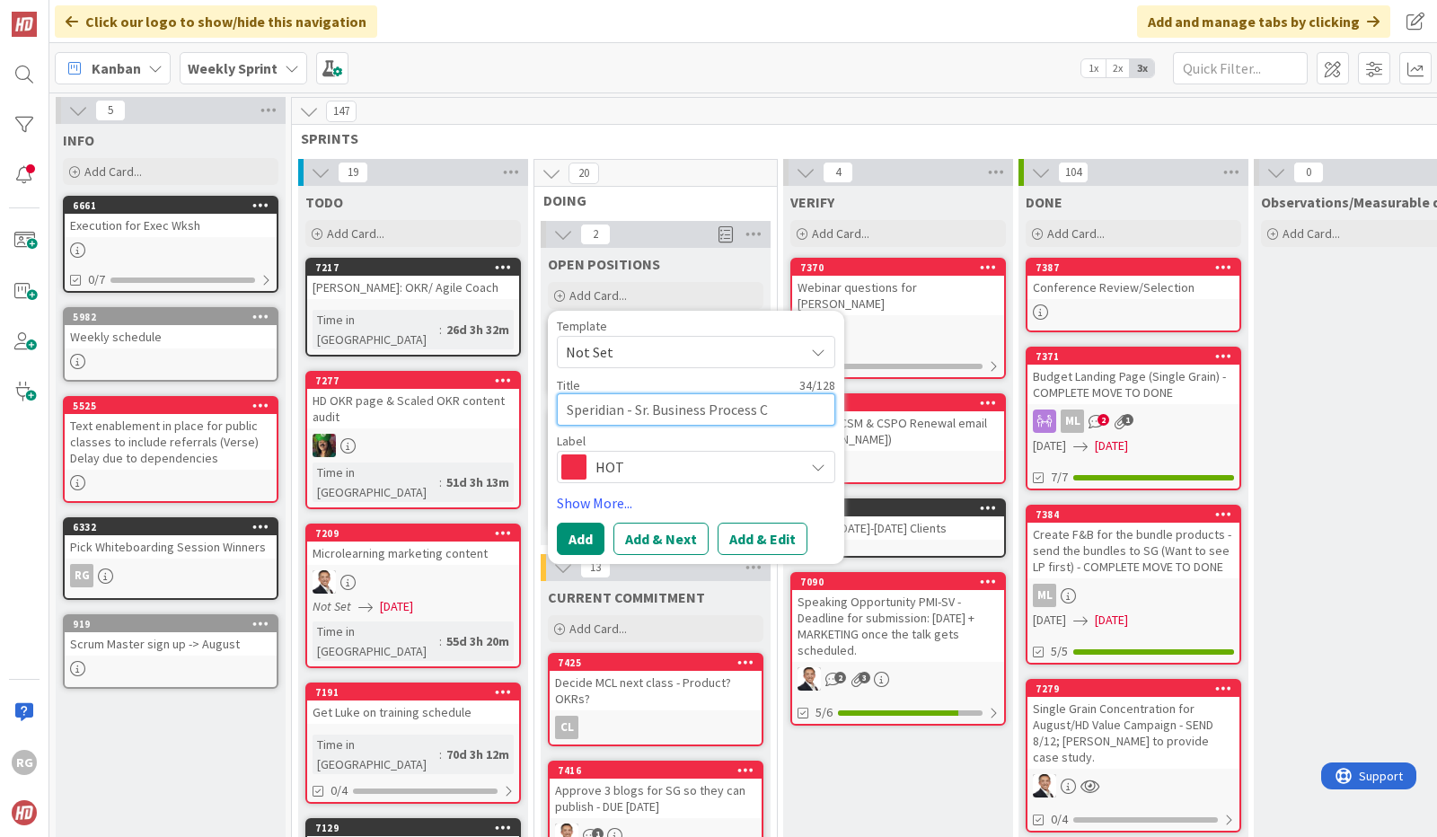
type textarea "x"
type textarea "Speridian - Sr. Business Process Co"
type textarea "x"
type textarea "Speridian - Sr. Business Process Con"
type textarea "x"
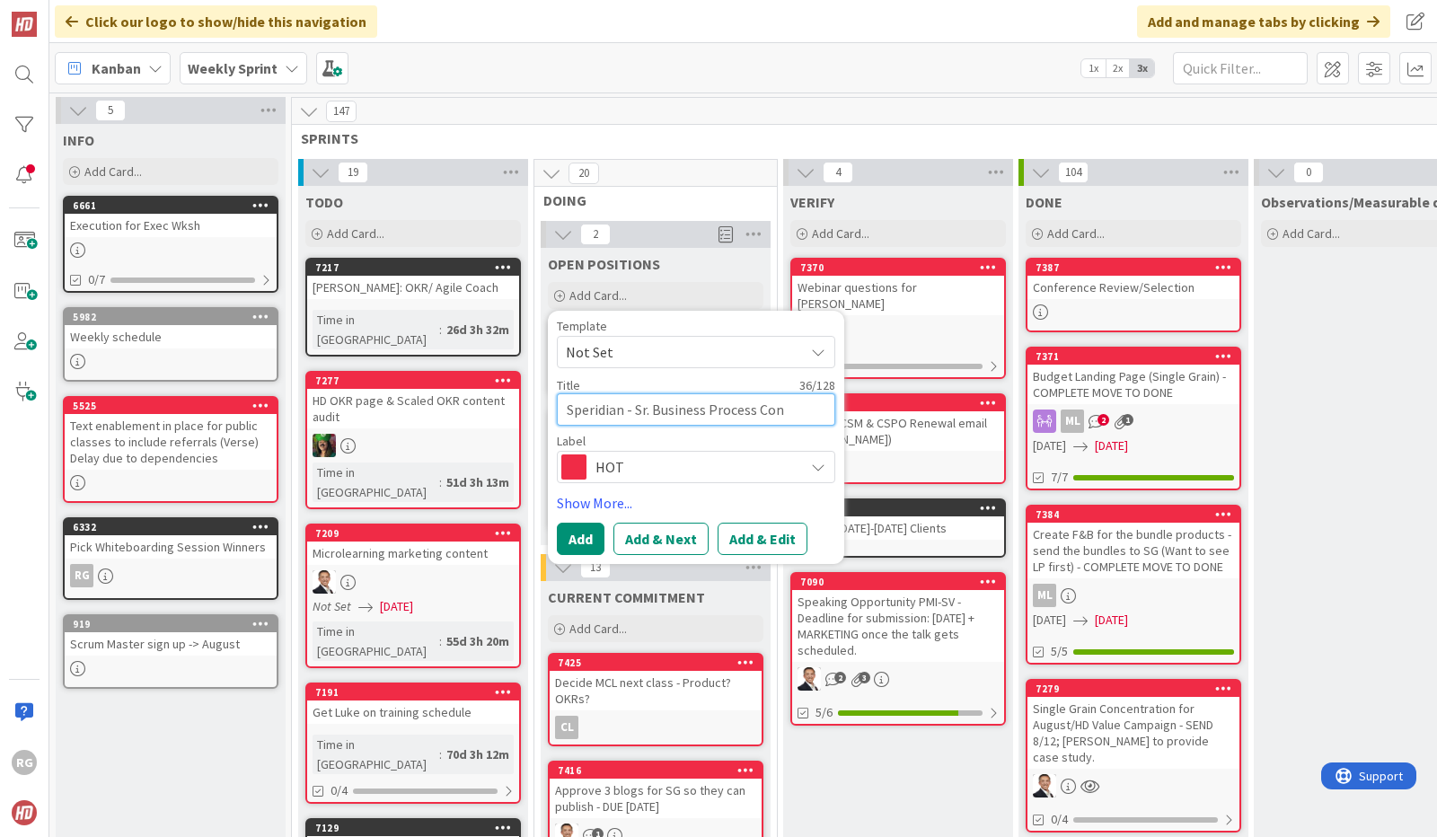
type textarea "Speridian - Sr. Business Process Cons"
type textarea "x"
type textarea "Speridian - Sr. Business Process Consu"
type textarea "x"
type textarea "Speridian - Sr. Business Process Consul"
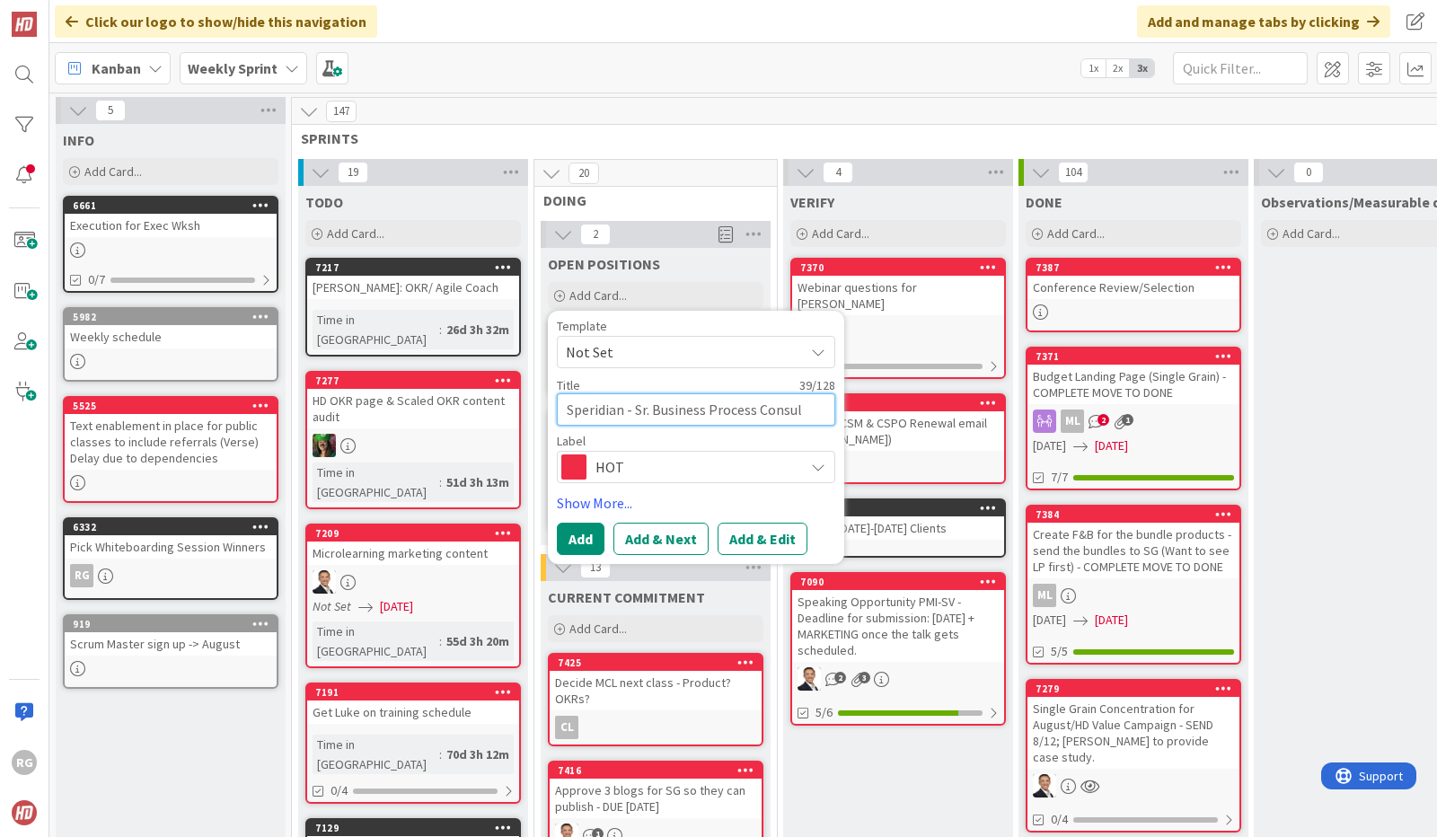
type textarea "x"
type textarea "Speridian - Sr. Business Process Consult"
type textarea "x"
type textarea "Speridian - Sr. Business Process Consulta"
type textarea "x"
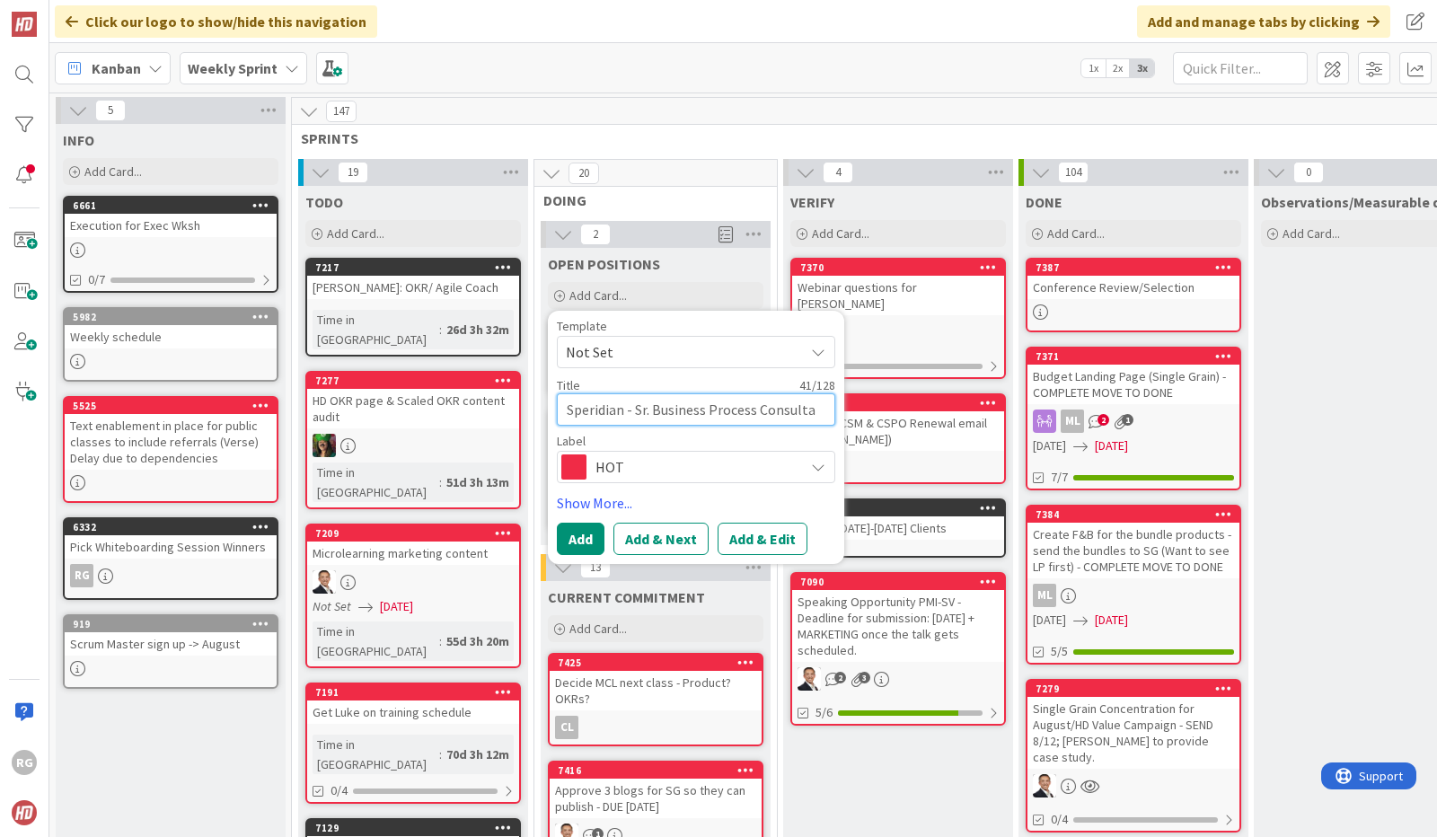
type textarea "Speridian - Sr. Business Process Consultan"
type textarea "x"
type textarea "Speridian - Sr. Business Process Consultant"
click at [578, 543] on button "Add" at bounding box center [581, 539] width 48 height 32
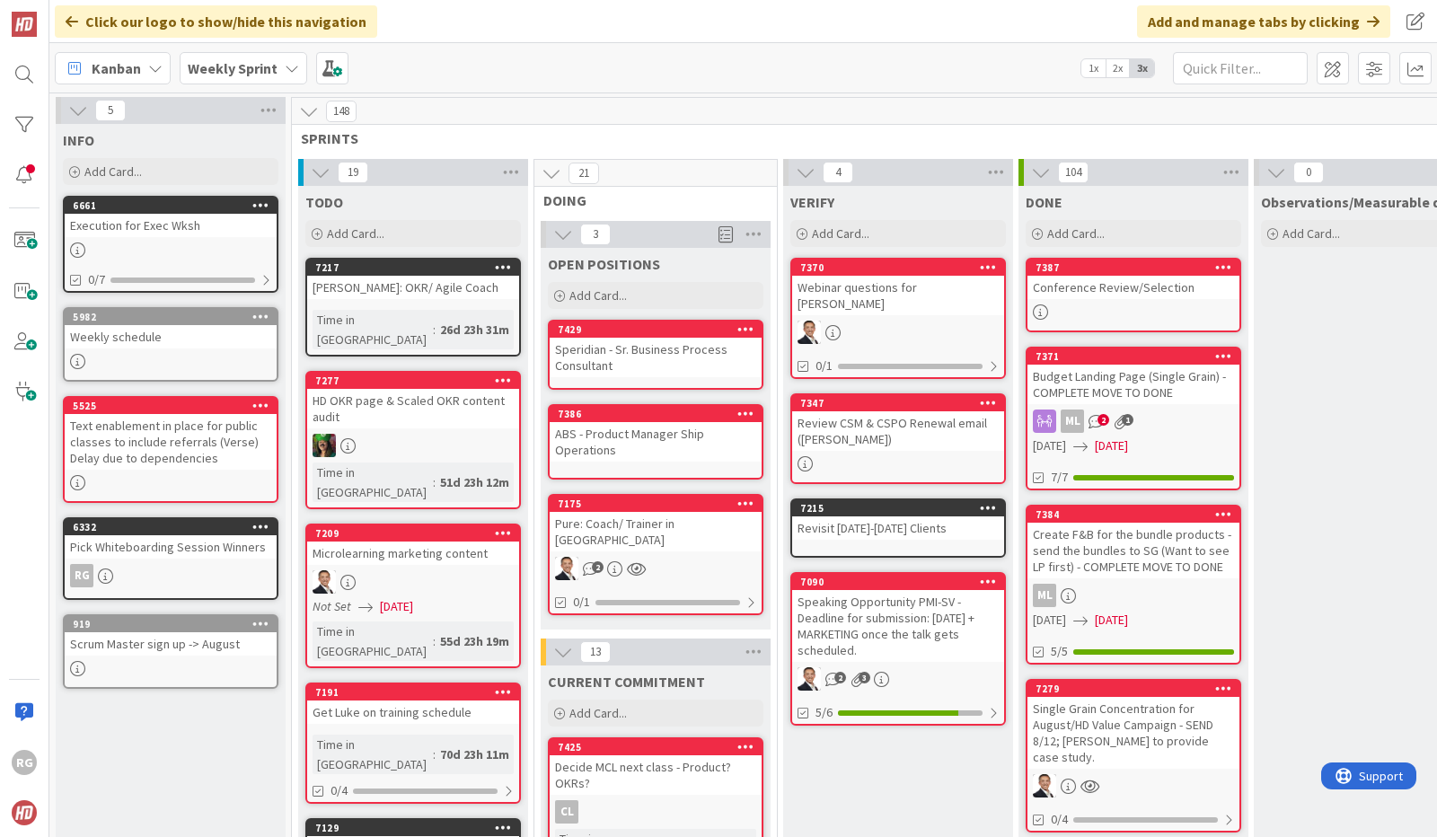
click at [706, 358] on div "Speridian - Sr. Business Process Consultant" at bounding box center [656, 358] width 212 height 40
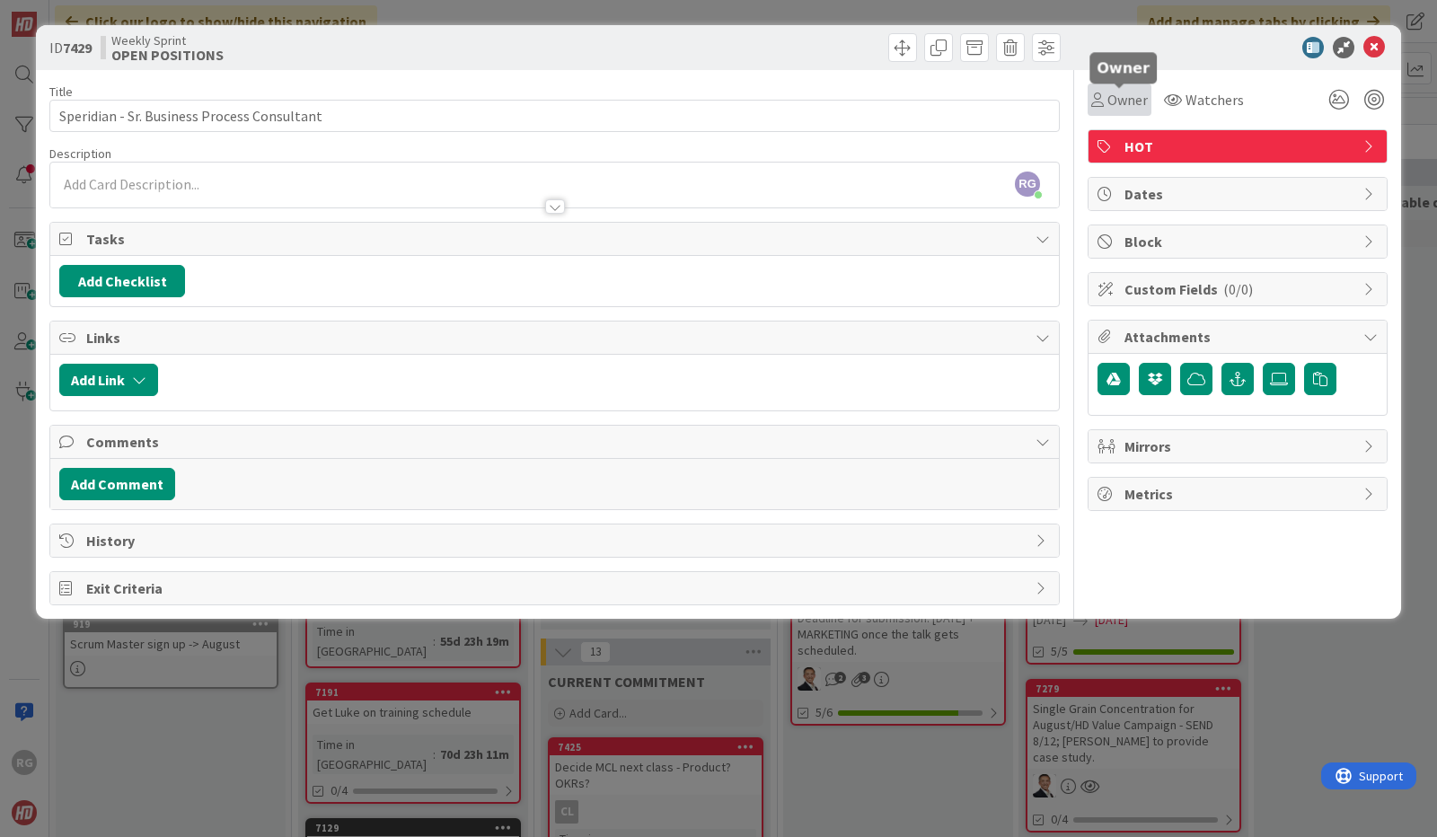
click at [1135, 98] on span "Owner" at bounding box center [1128, 100] width 40 height 22
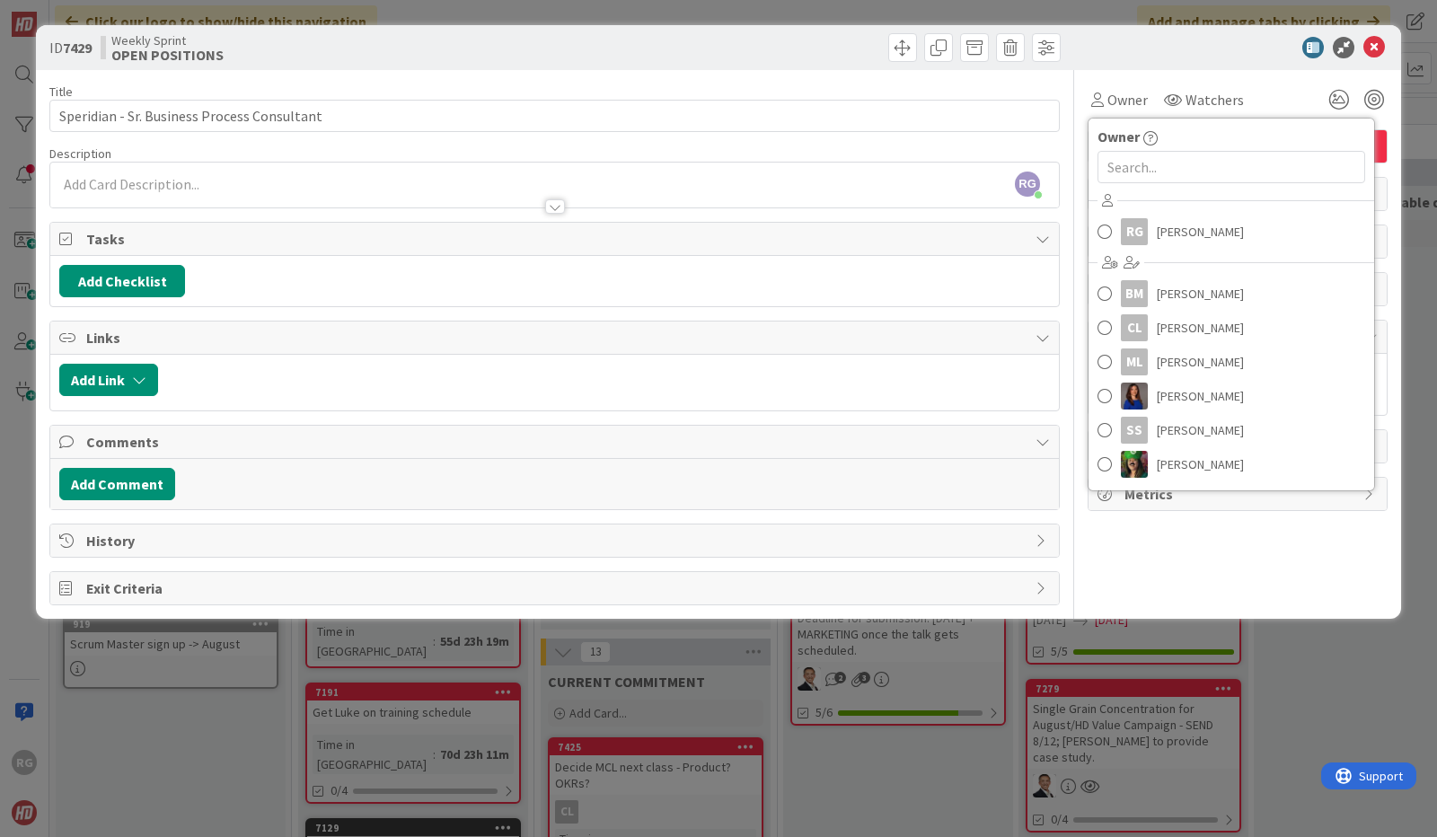
scroll to position [32, 0]
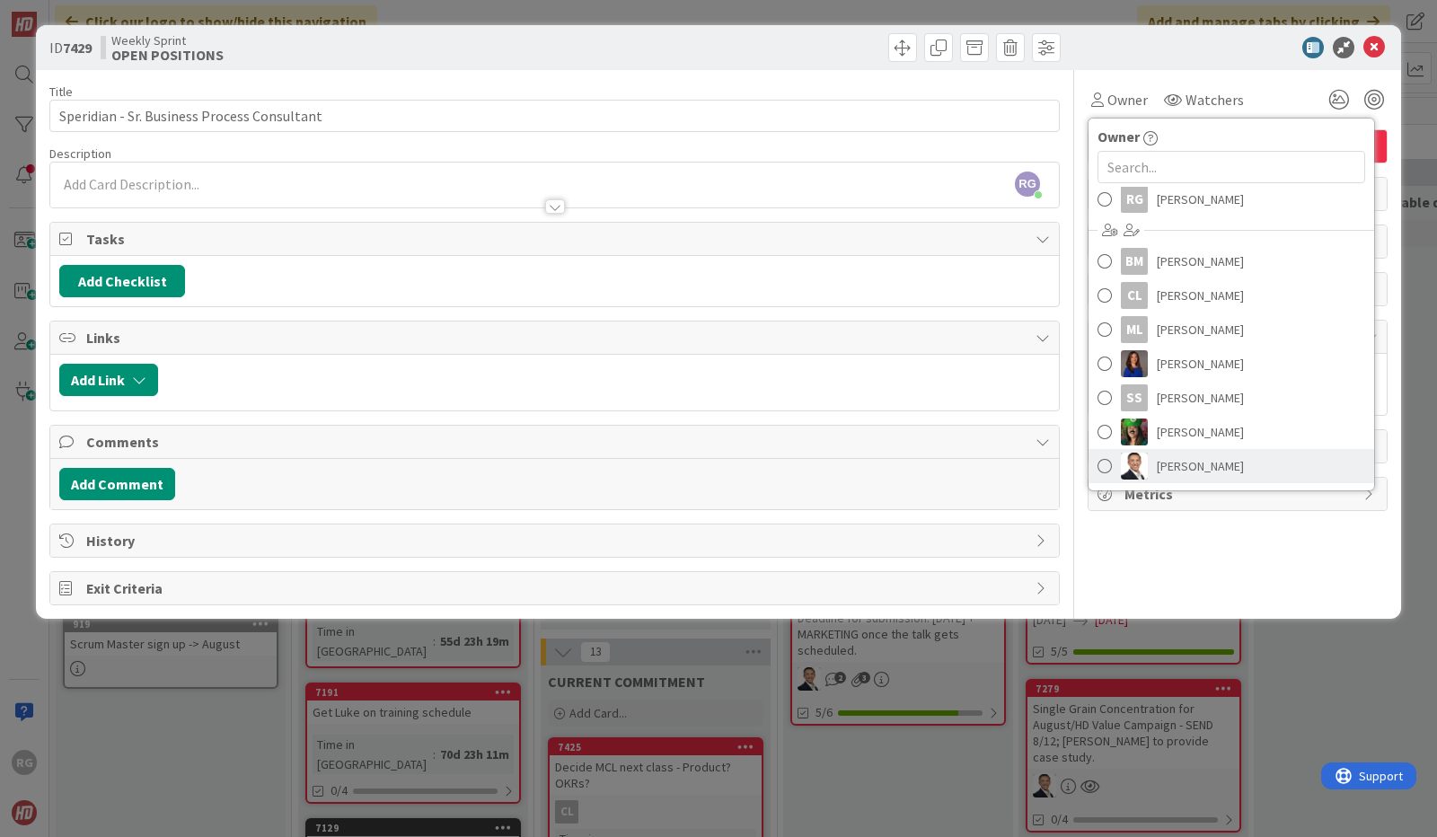
click at [1198, 460] on span "[PERSON_NAME]" at bounding box center [1200, 466] width 87 height 27
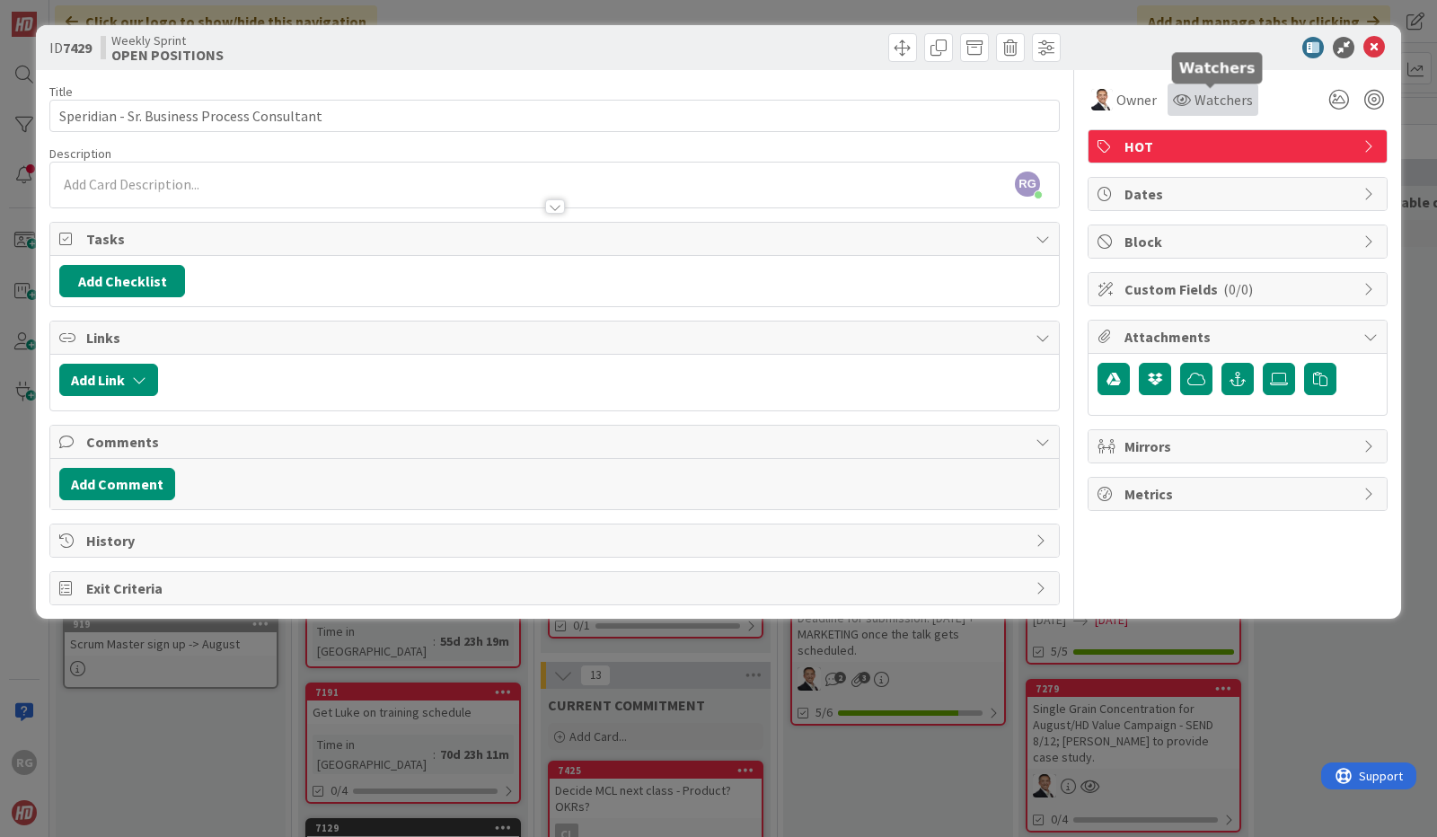
click at [1222, 98] on span "Watchers" at bounding box center [1224, 100] width 58 height 22
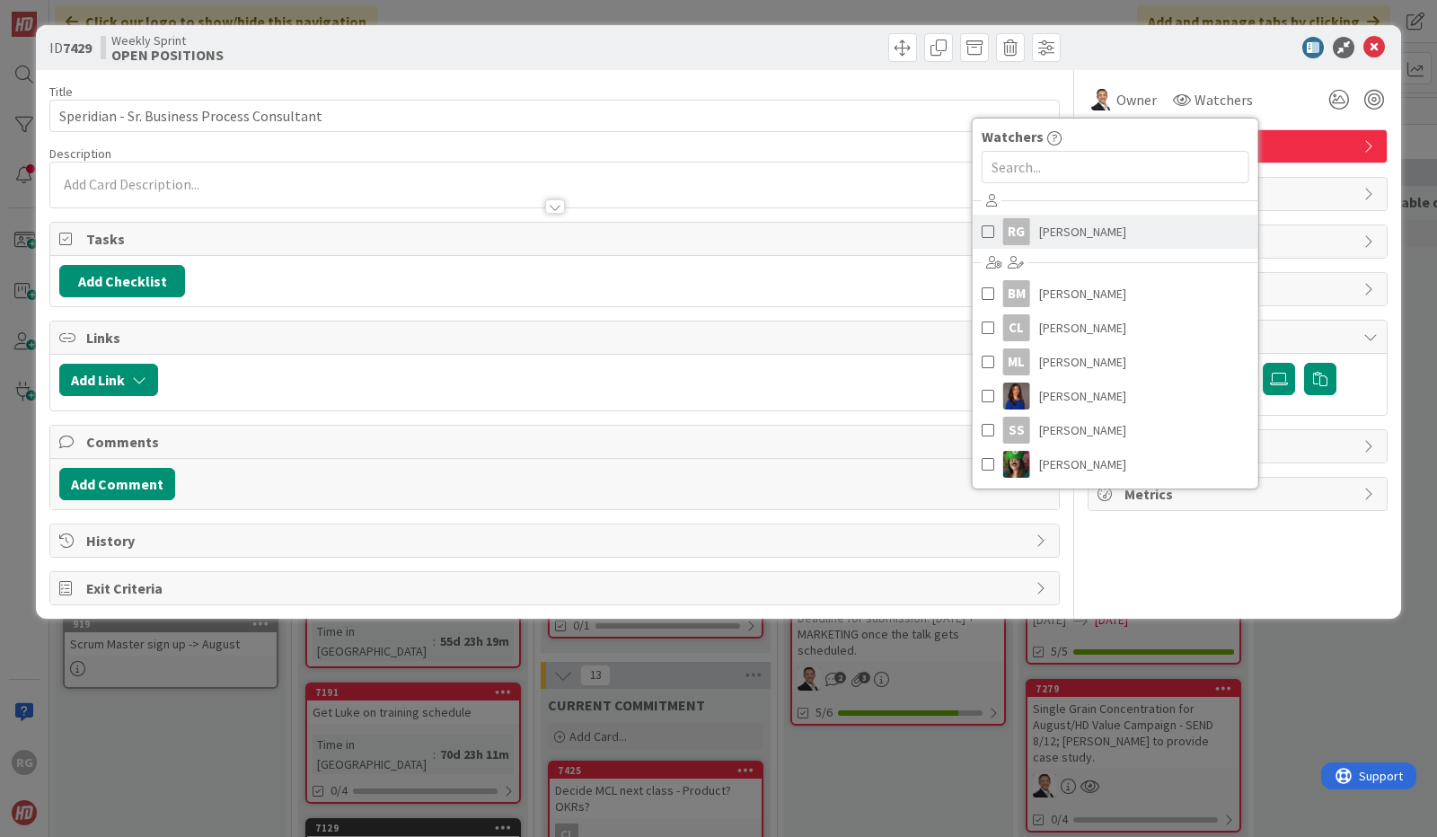
click at [1073, 234] on span "[PERSON_NAME]" at bounding box center [1082, 231] width 87 height 27
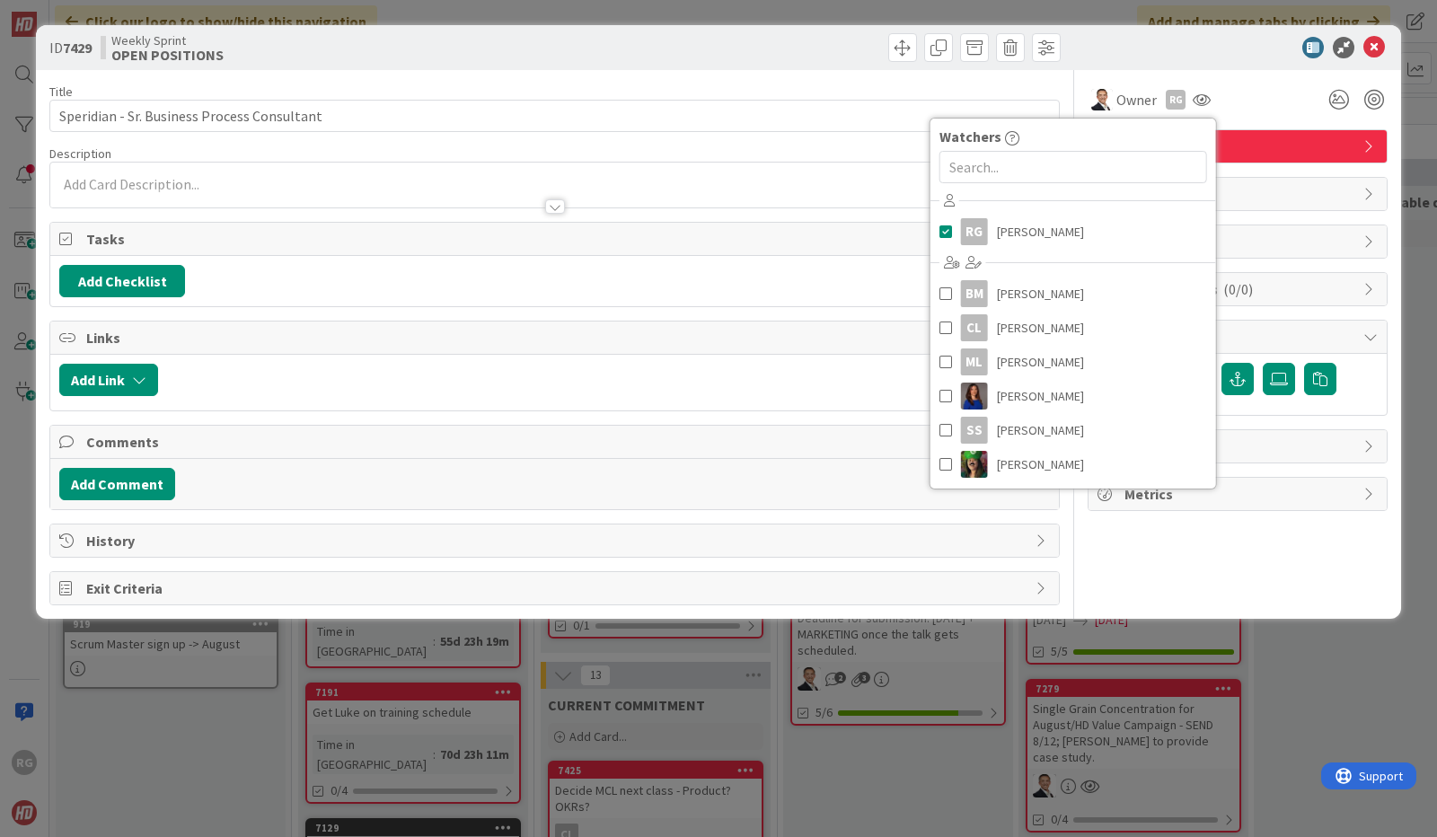
click at [1223, 57] on div at bounding box center [1229, 48] width 318 height 22
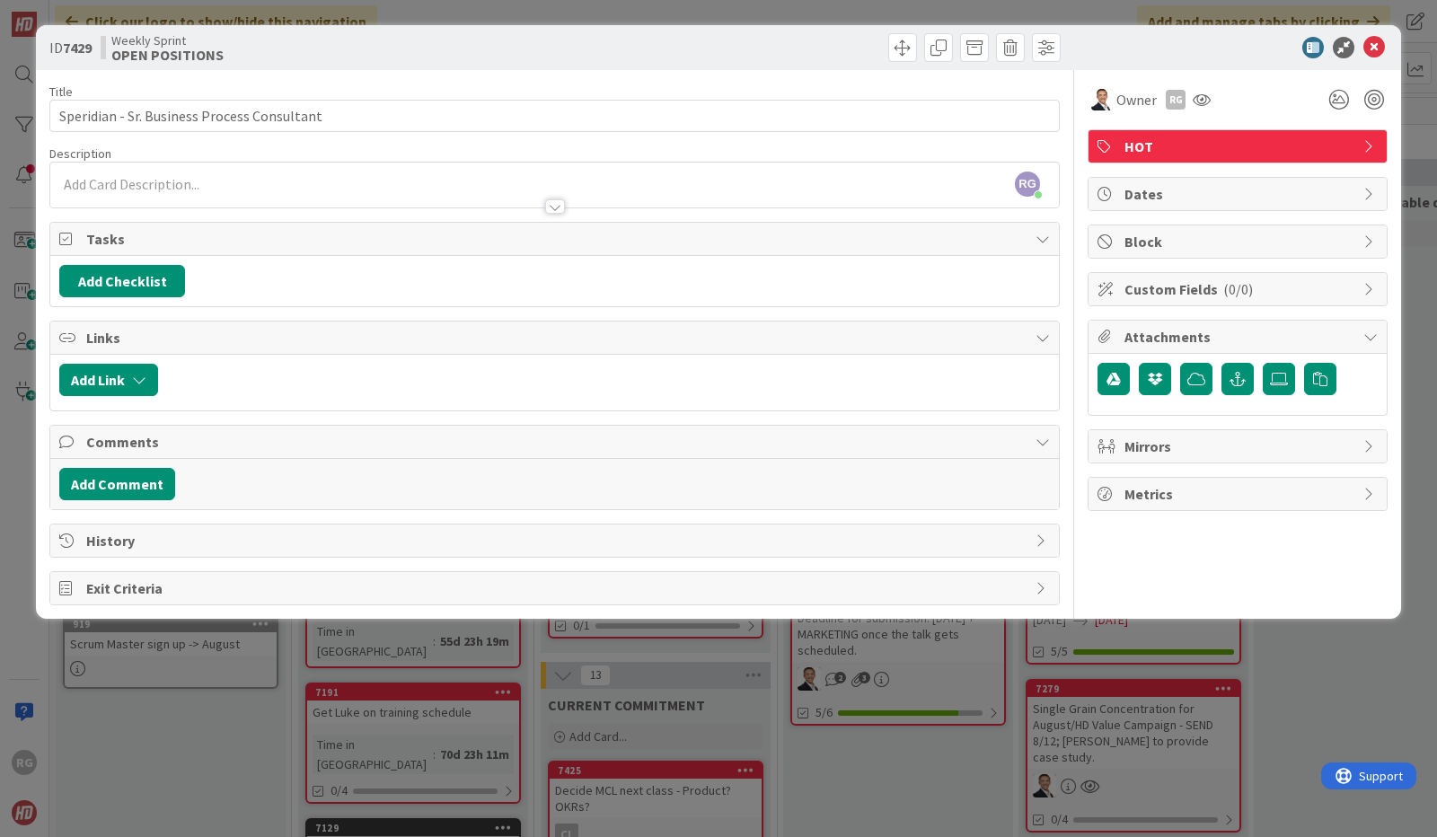
click at [153, 181] on div "RG [PERSON_NAME] just joined" at bounding box center [554, 185] width 1009 height 45
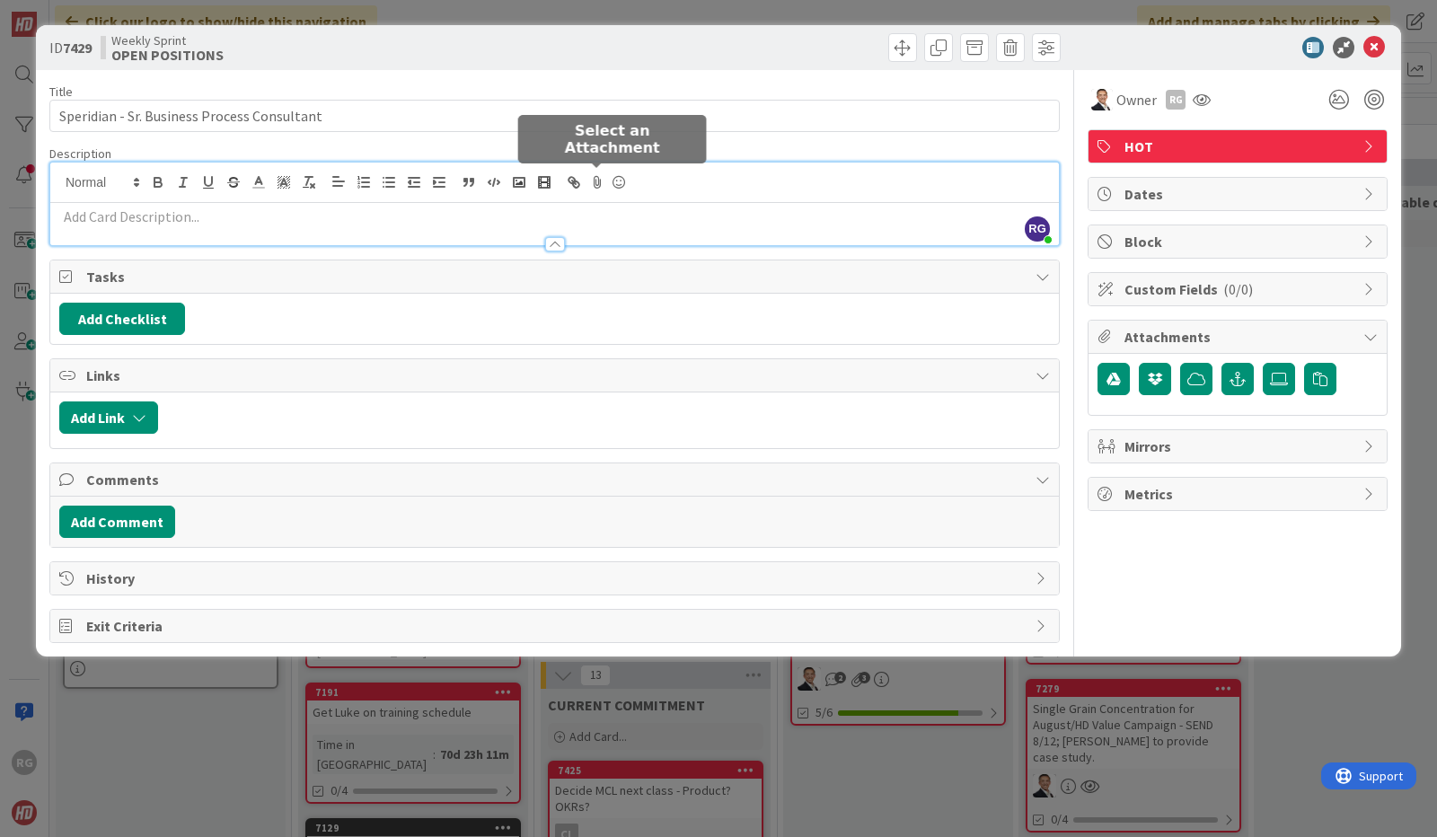
click at [595, 177] on icon at bounding box center [598, 182] width 22 height 25
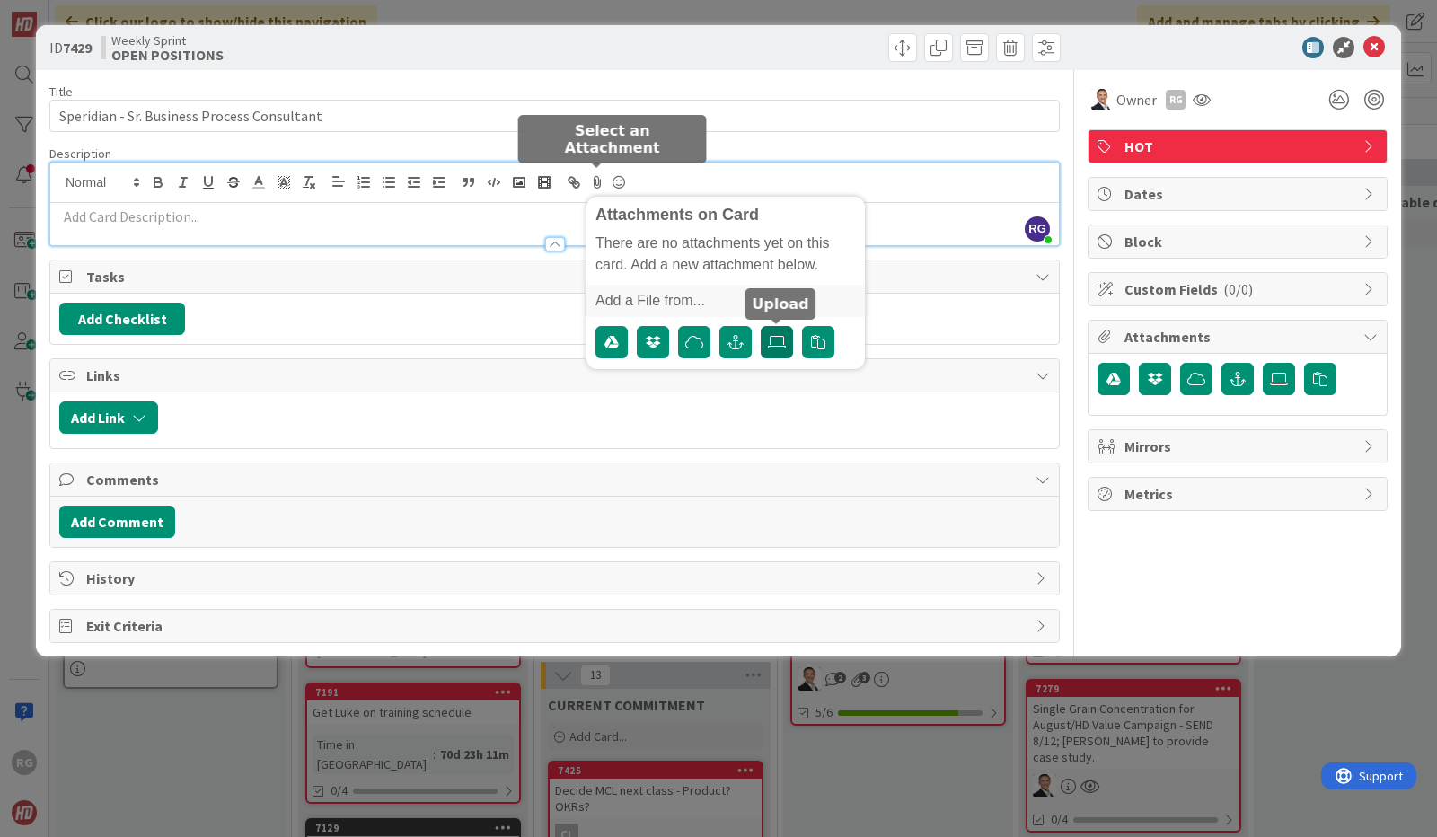
click at [782, 341] on icon at bounding box center [777, 342] width 18 height 14
click at [761, 326] on input "file" at bounding box center [761, 326] width 0 height 0
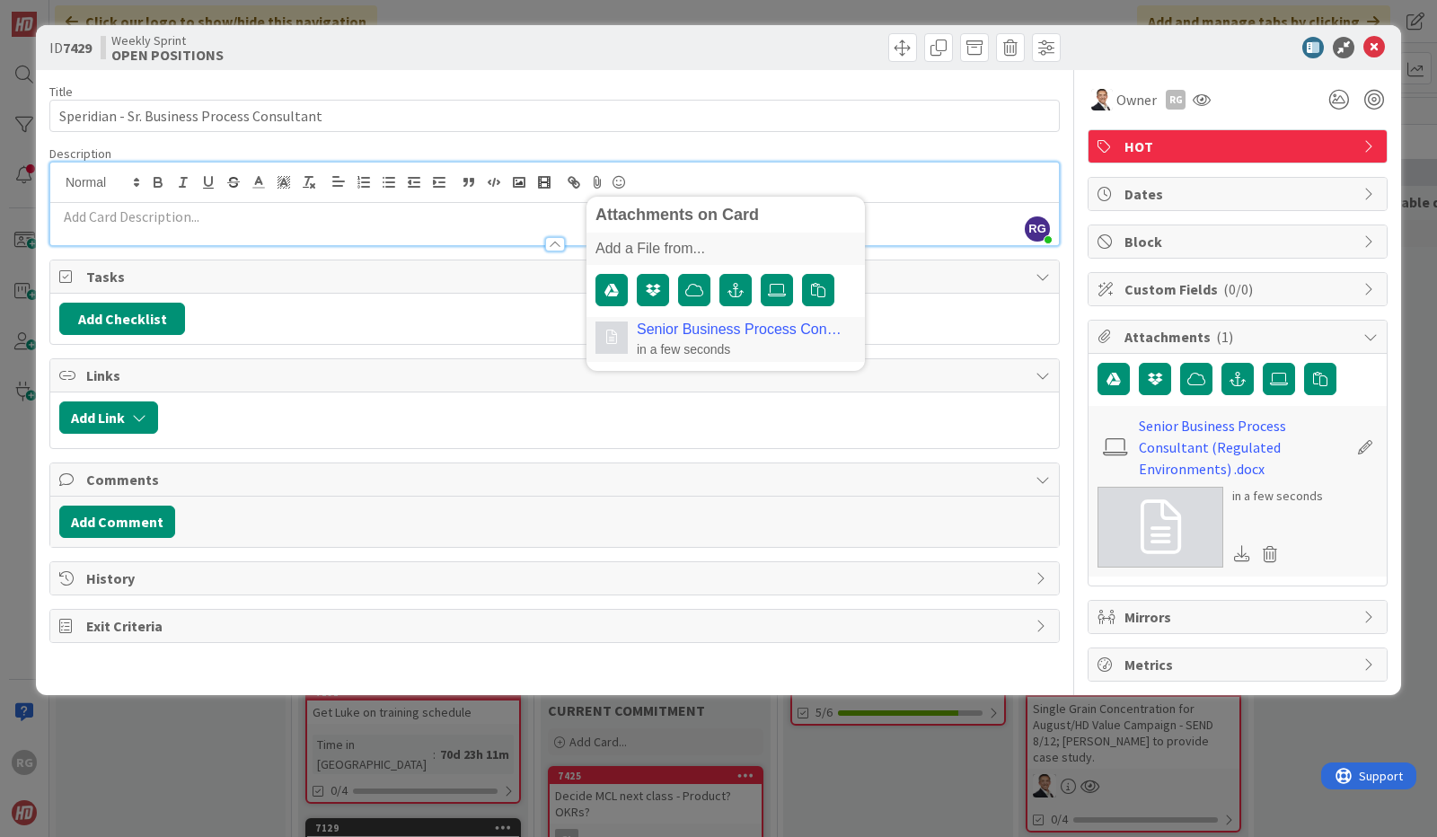
click at [354, 218] on p at bounding box center [554, 217] width 991 height 21
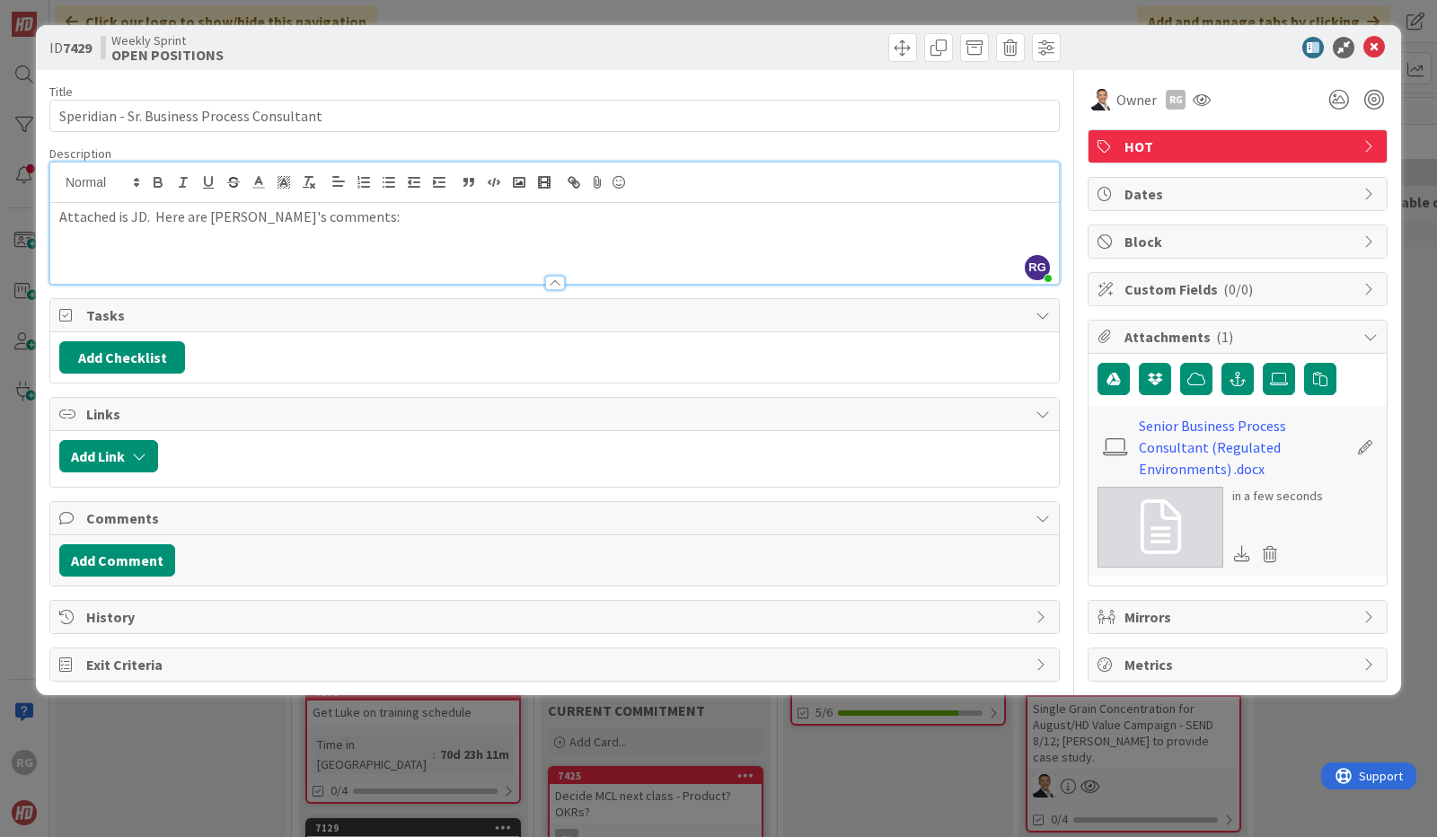
click at [68, 241] on div "Attached is JD. Here are [PERSON_NAME]'s comments:" at bounding box center [554, 243] width 1009 height 81
click at [348, 216] on p "Attached is JD. Here are [PERSON_NAME]'s comments:" at bounding box center [554, 217] width 991 height 21
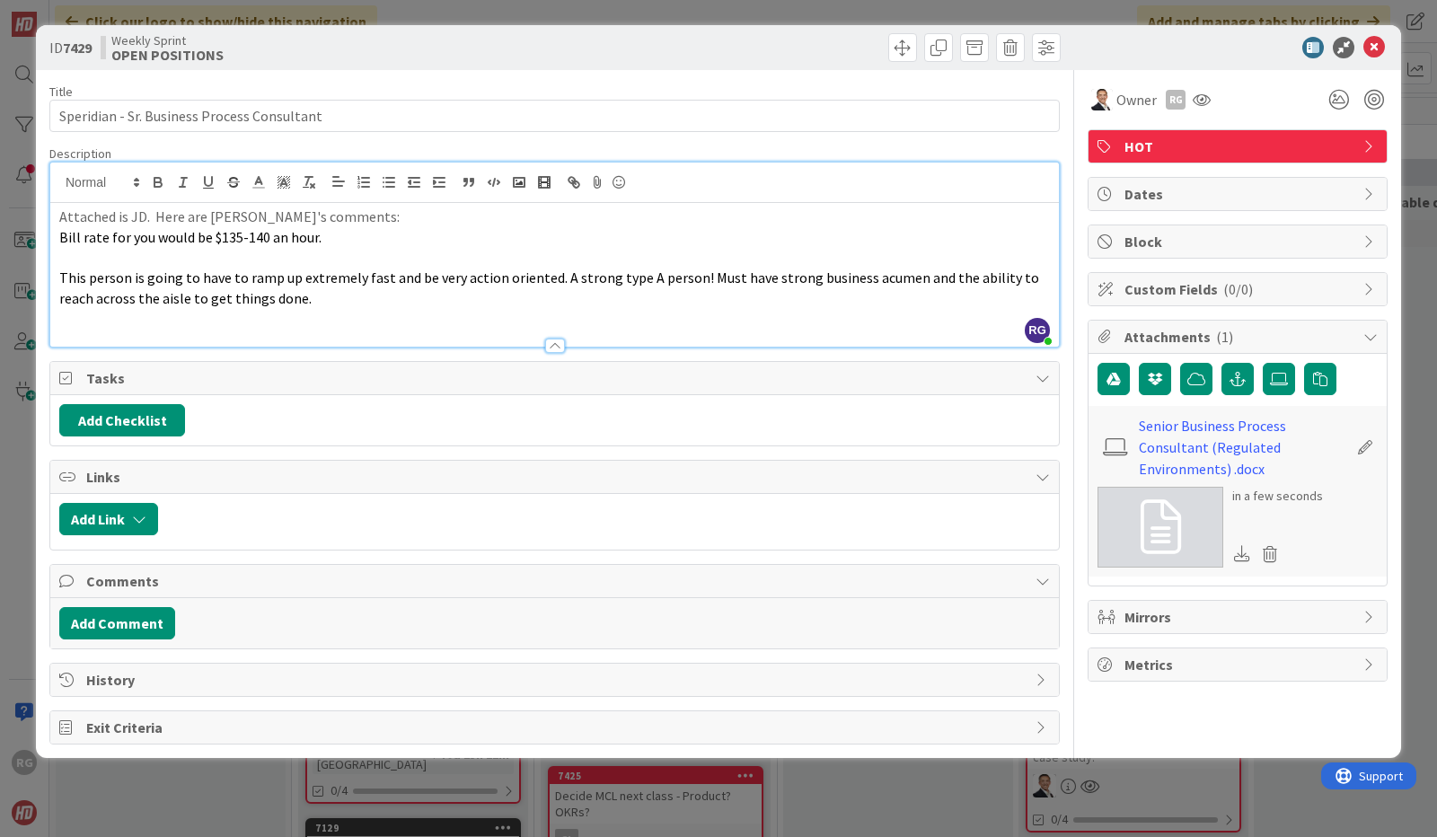
click at [61, 233] on span "Bill rate for you would be $135-140 an hour." at bounding box center [190, 237] width 262 height 18
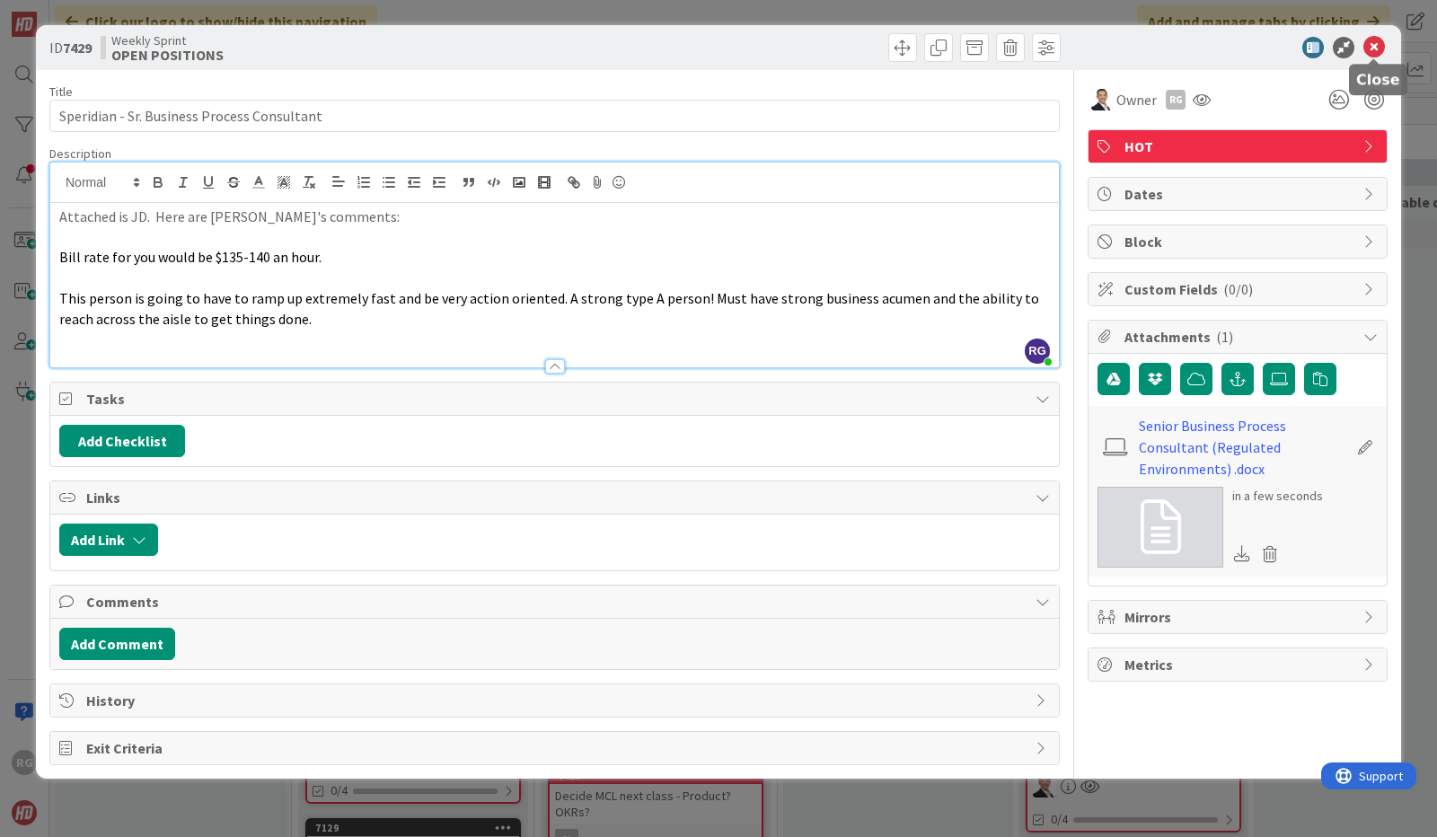
click at [1380, 44] on icon at bounding box center [1375, 48] width 22 height 22
